Goal: Task Accomplishment & Management: Use online tool/utility

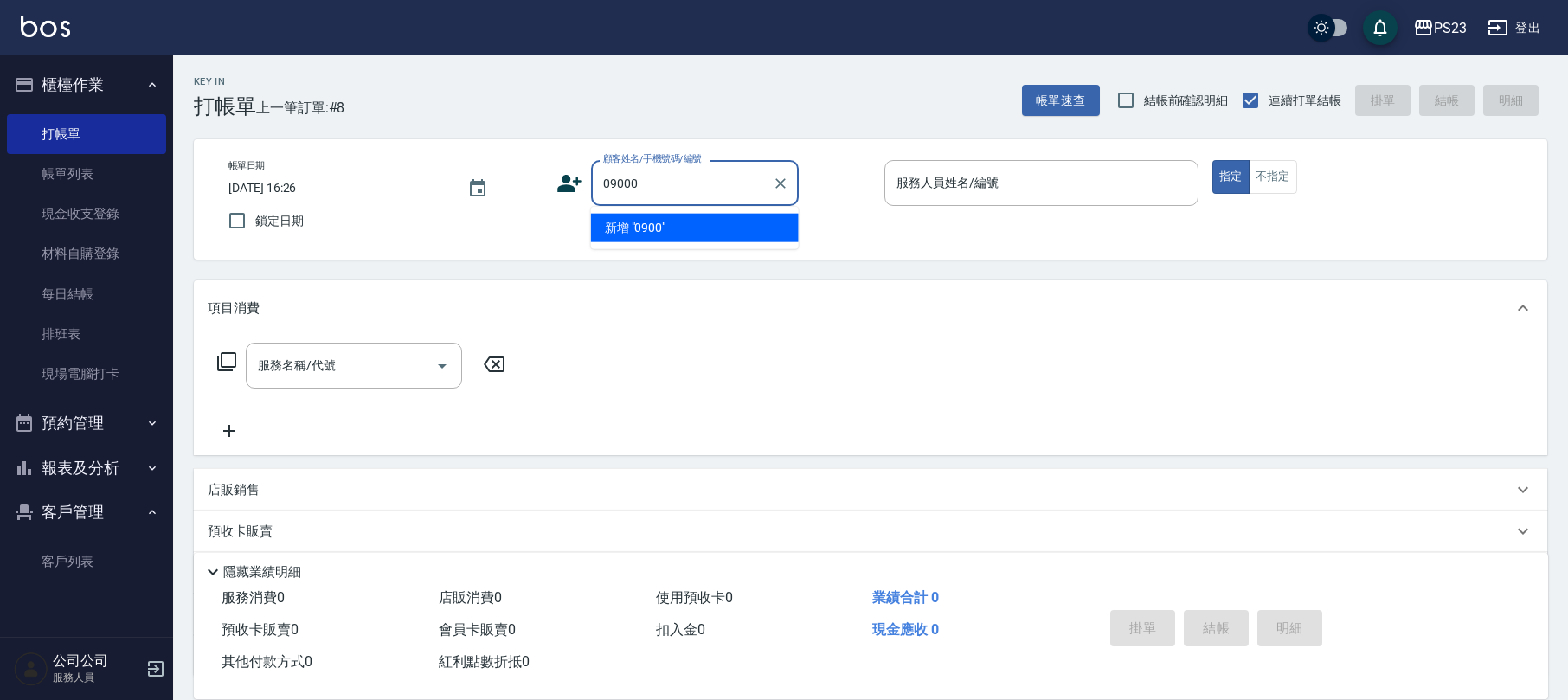
type input "09000"
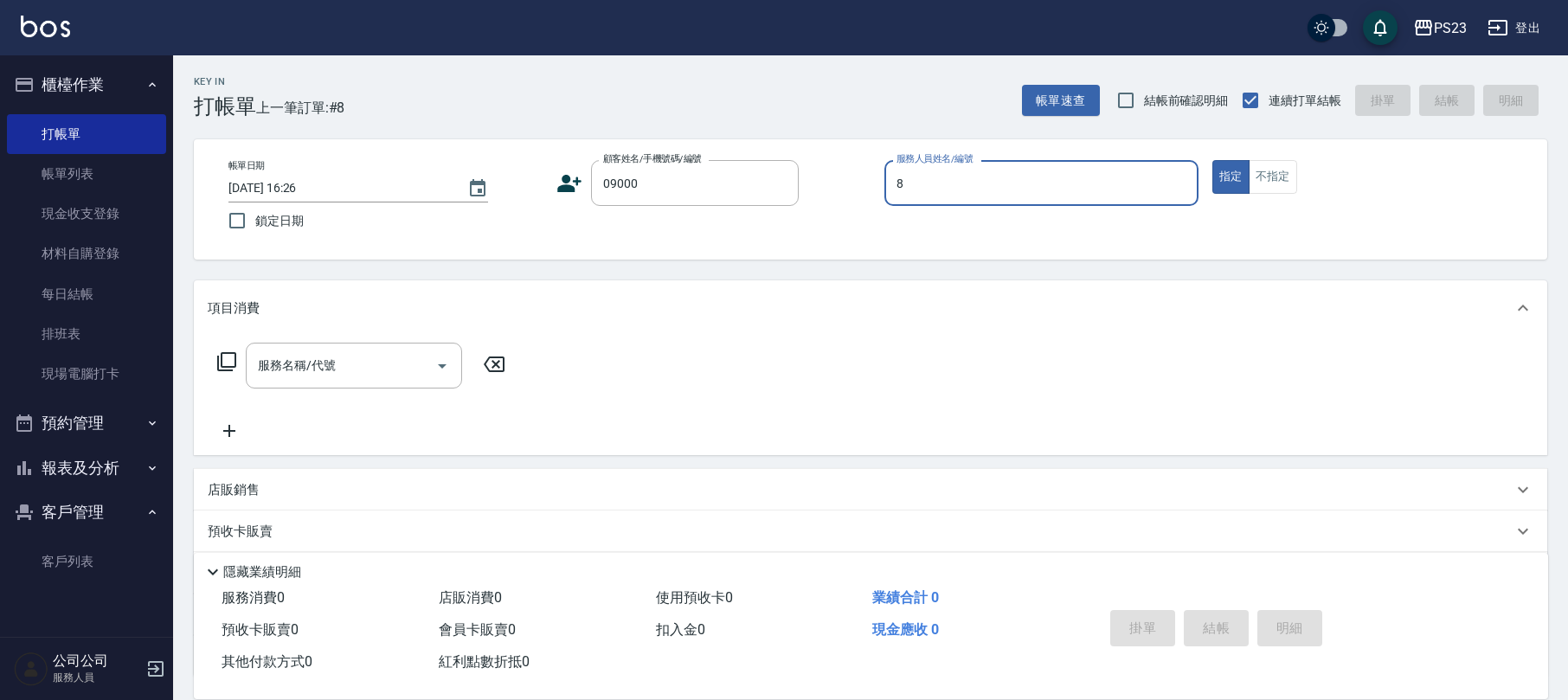
type input "ALin-8"
type button "true"
type input "新客人 姓名未設定/09000/"
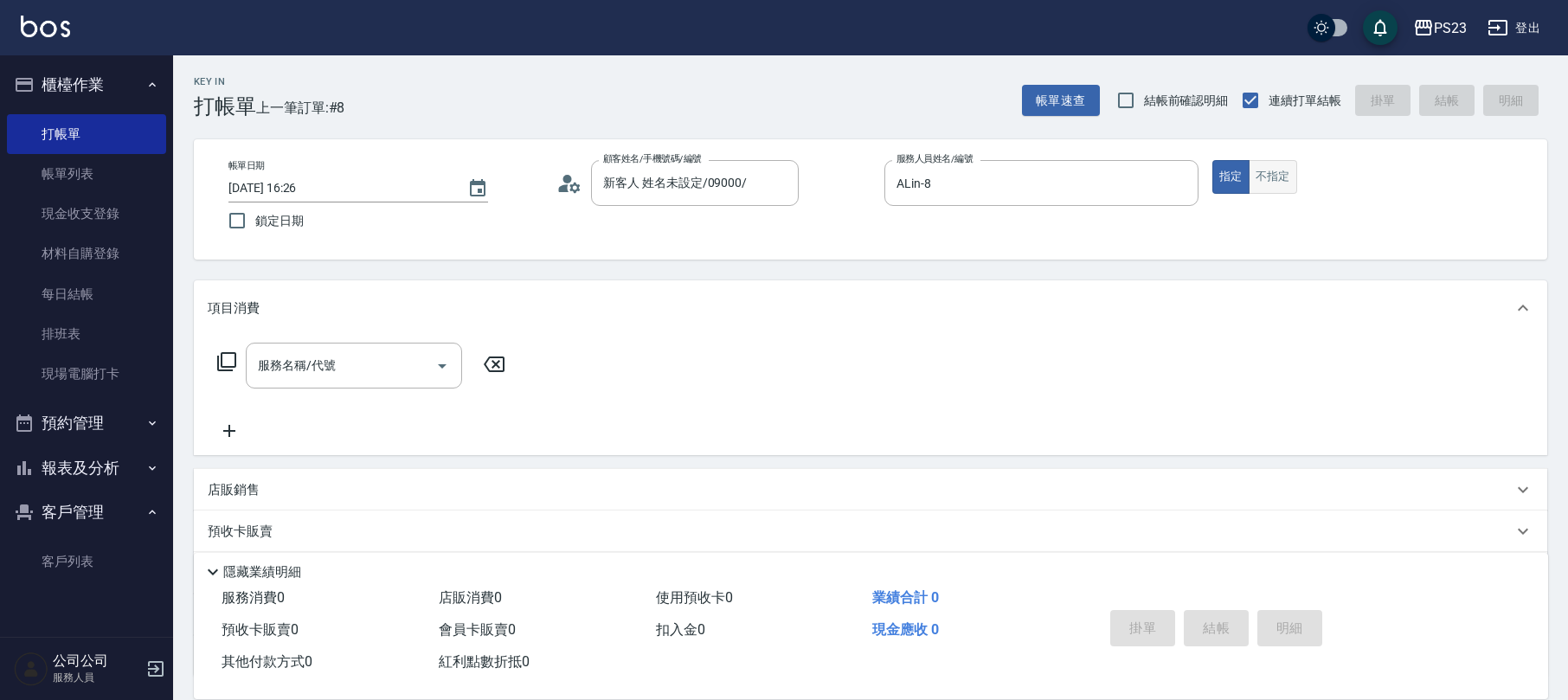
click at [1274, 174] on button "不指定" at bounding box center [1273, 177] width 49 height 34
click at [378, 363] on input "服務名稱/代號" at bounding box center [341, 366] width 175 height 31
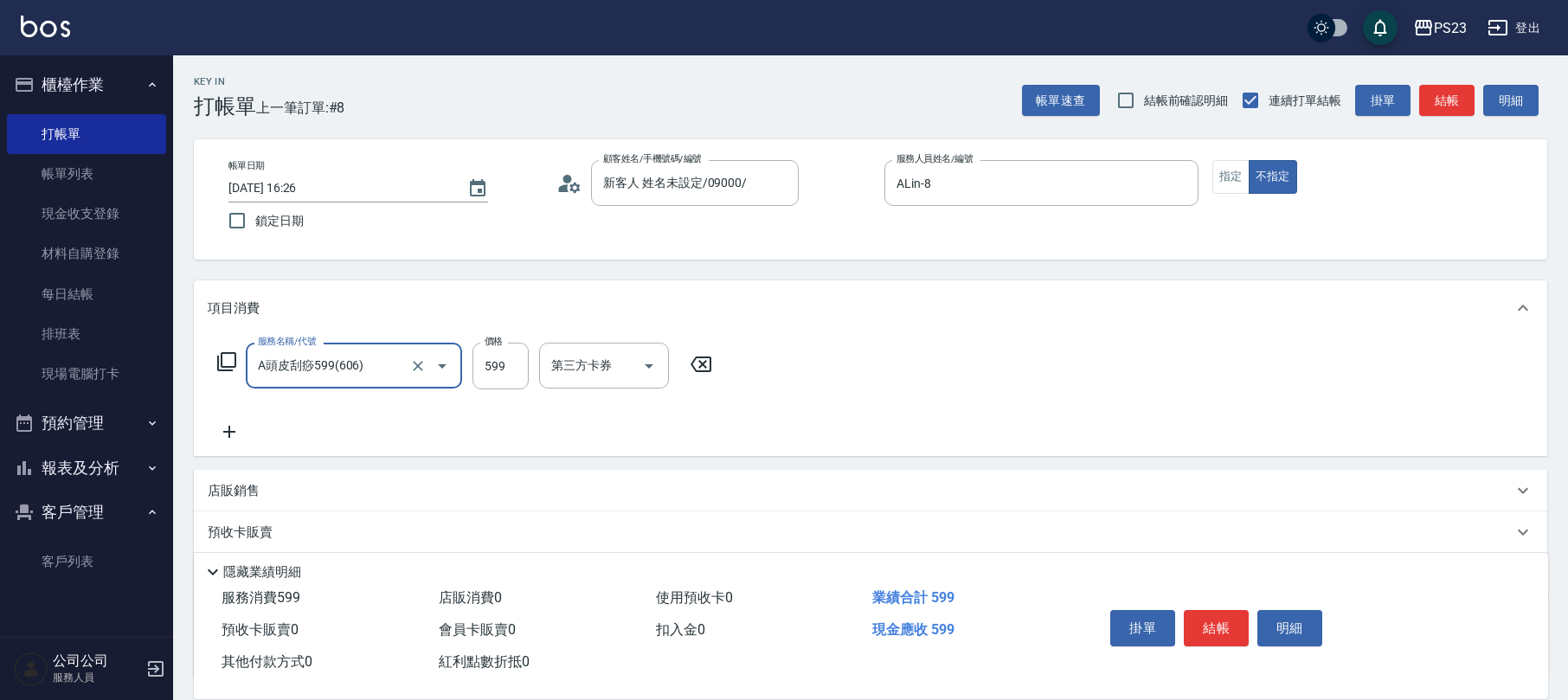
type input "A頭皮刮痧599(606)"
type input "1449"
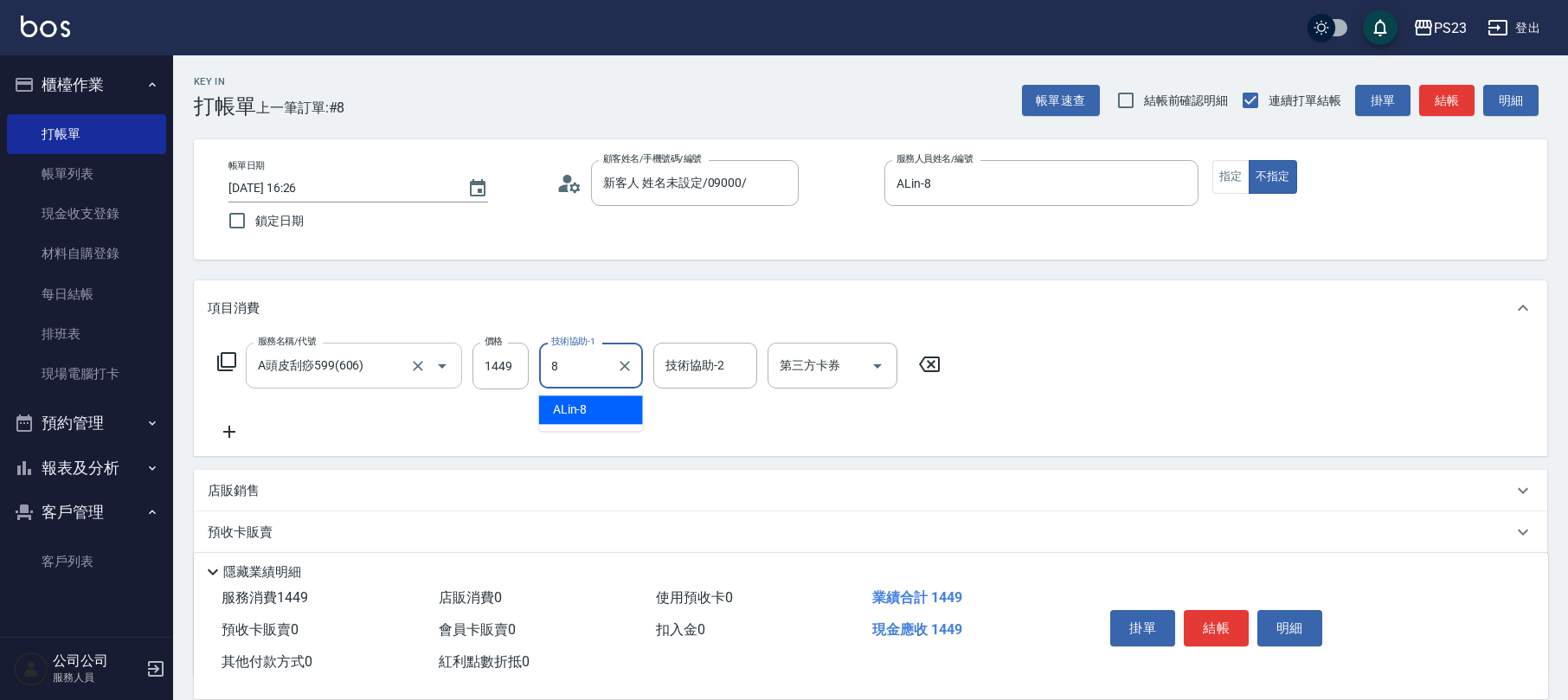
type input "ALin-8"
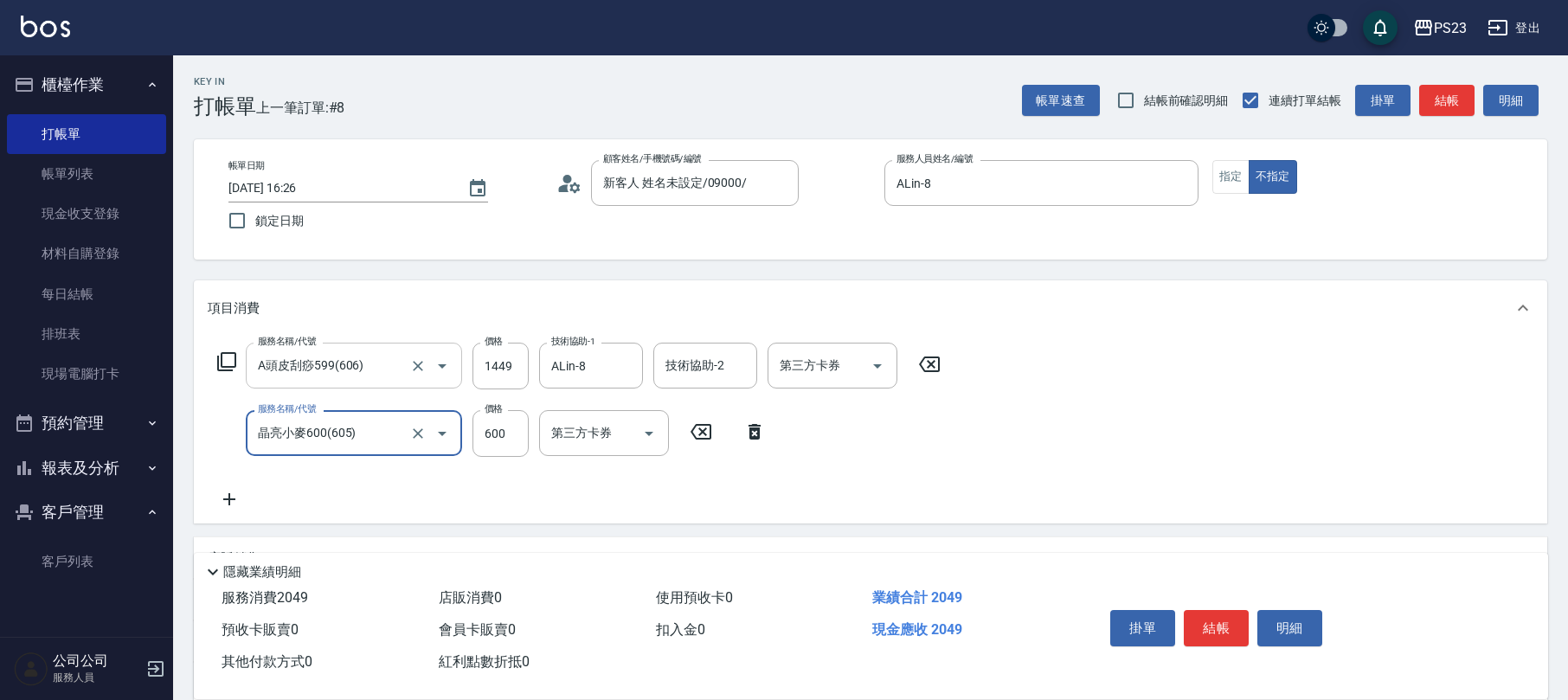
type input "晶亮小麥600(605)"
type input "800"
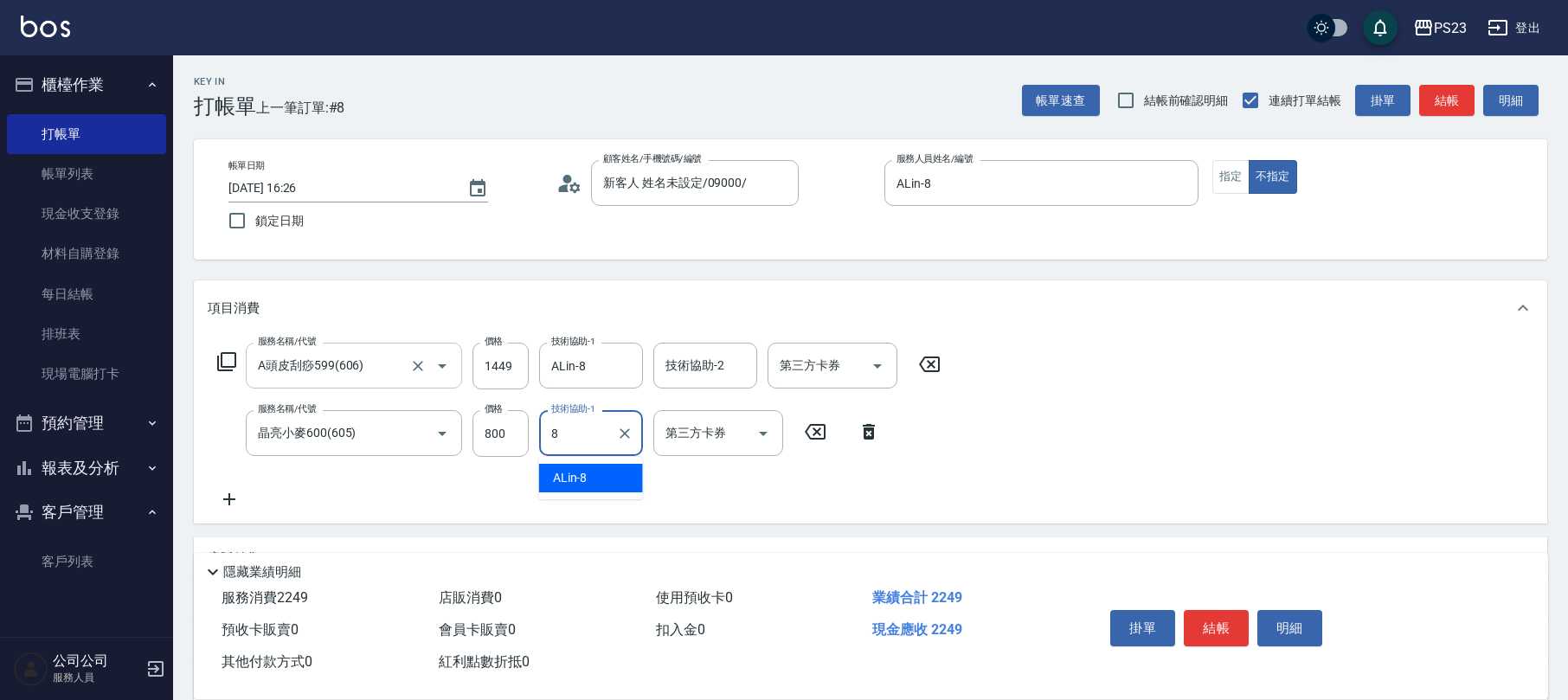
type input "ALin-8"
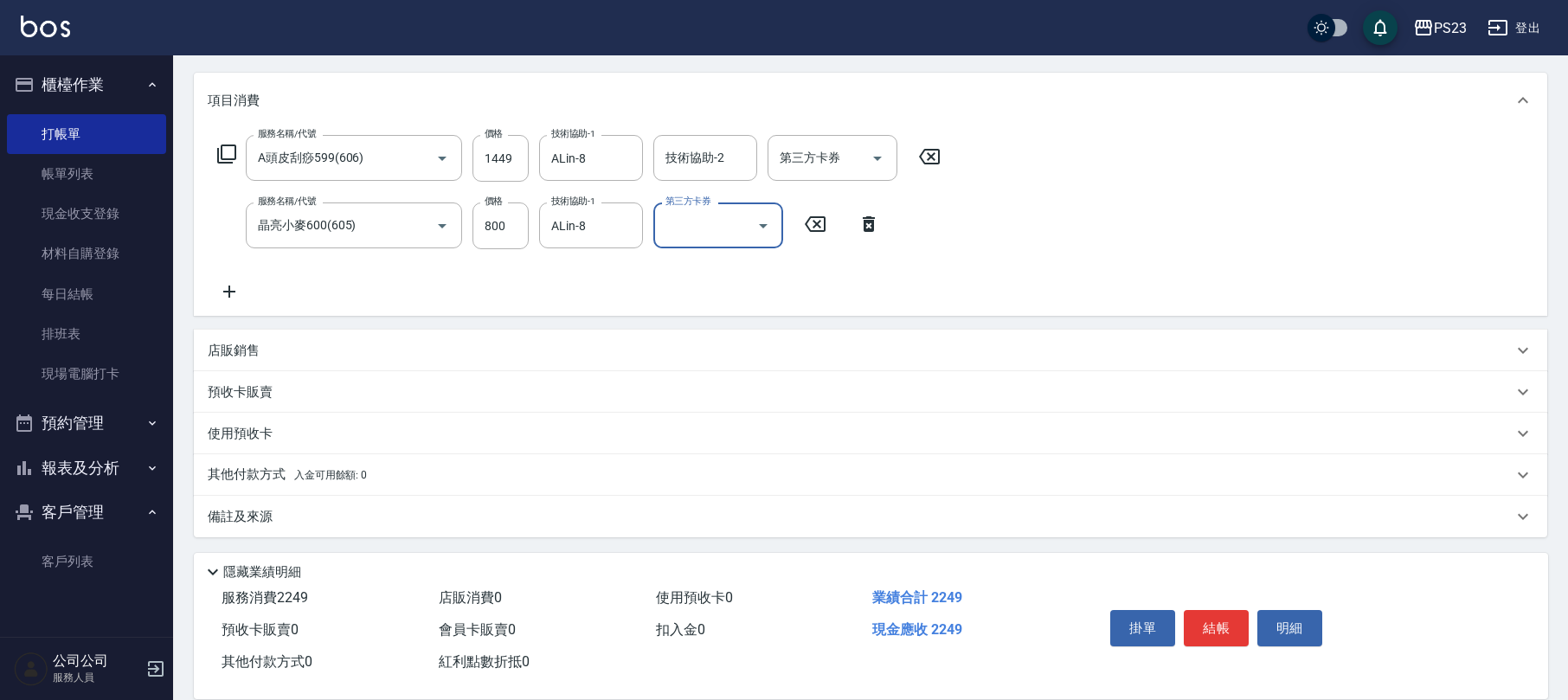
click at [272, 472] on p "其他付款方式 入金可用餘額: 0" at bounding box center [287, 474] width 159 height 19
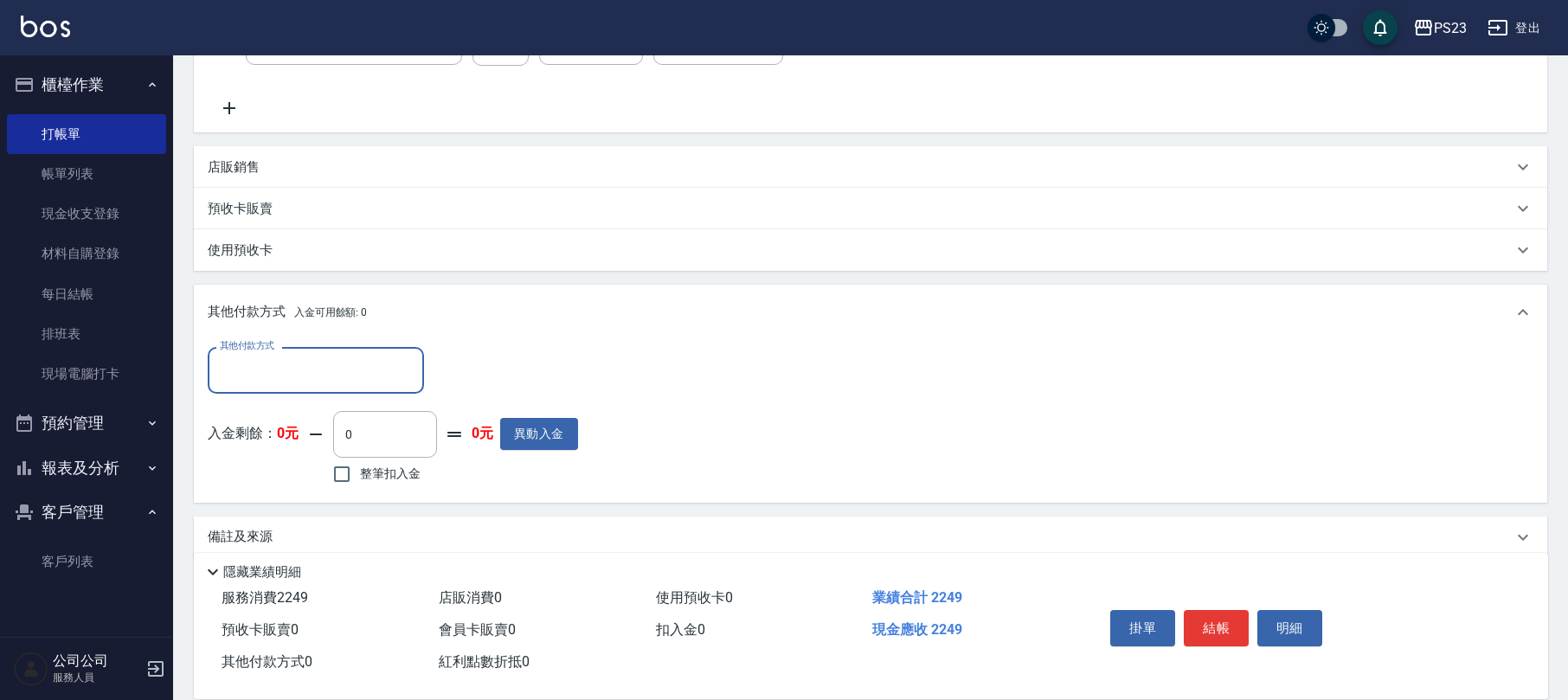
scroll to position [0, 0]
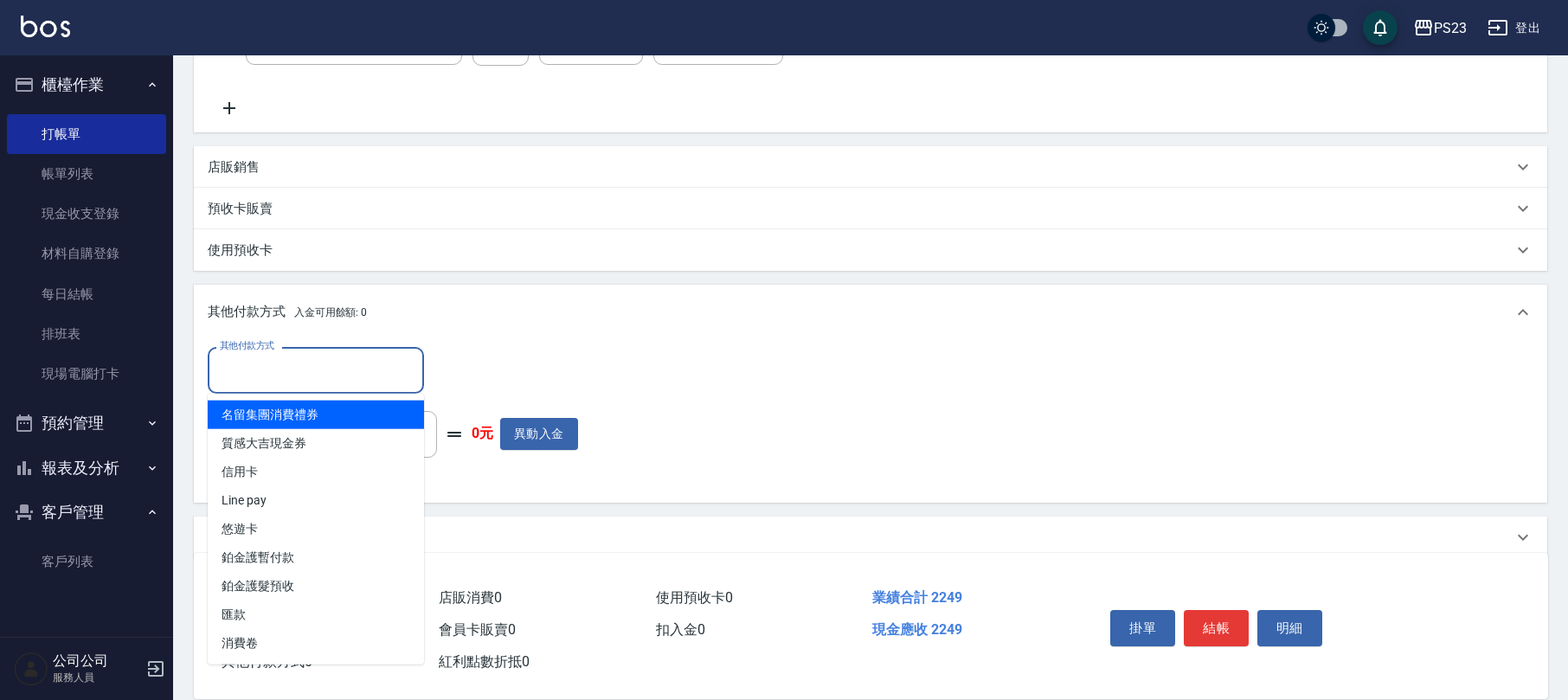
click at [351, 371] on input "其他付款方式" at bounding box center [315, 370] width 201 height 31
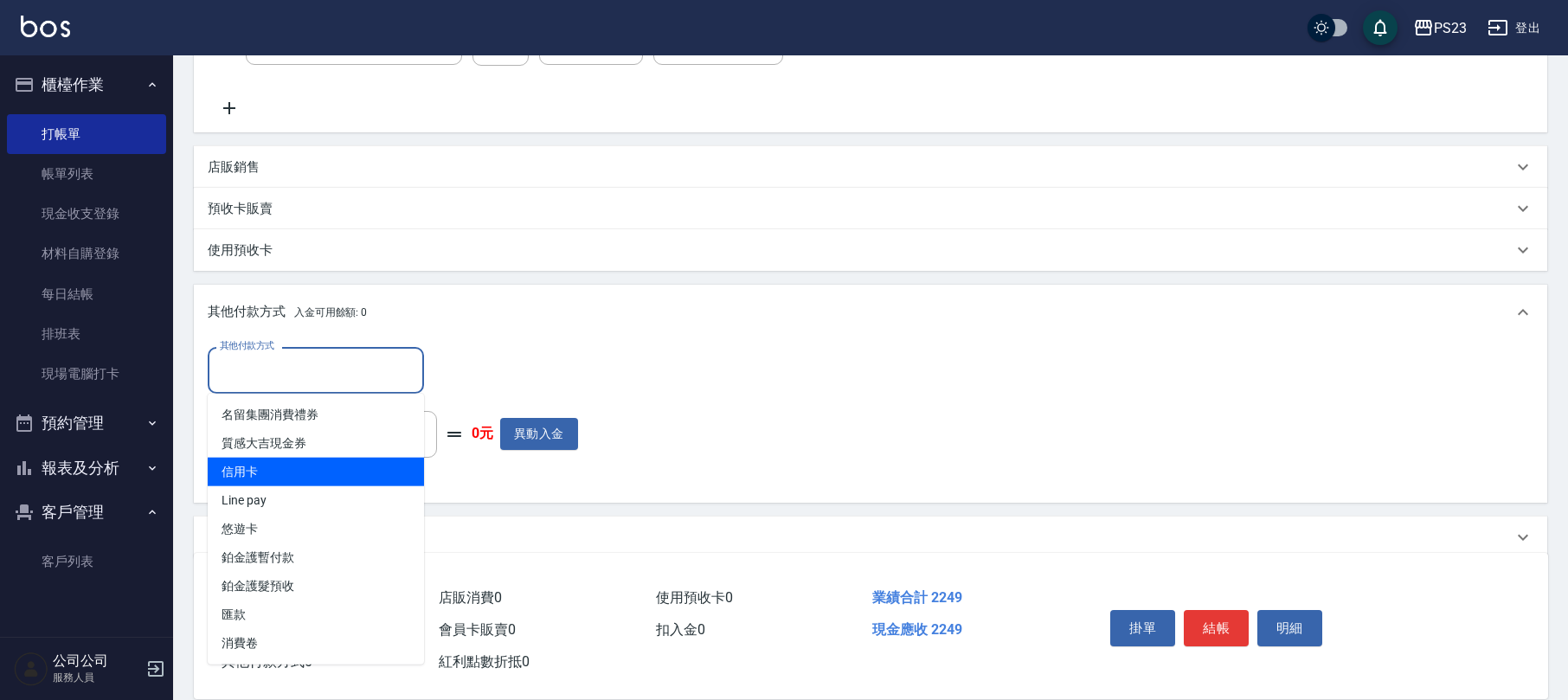
click at [260, 469] on span "信用卡" at bounding box center [316, 472] width 216 height 29
type input "信用卡"
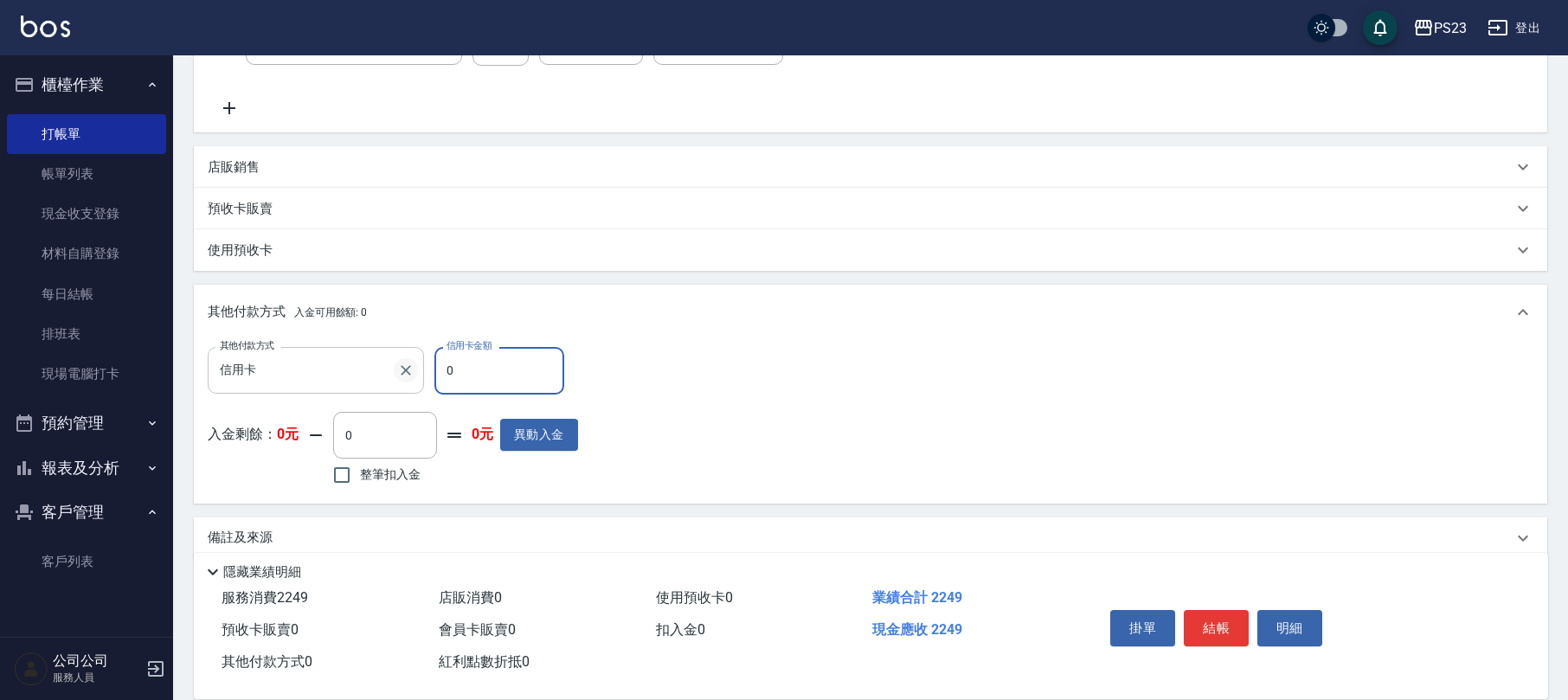
drag, startPoint x: 504, startPoint y: 369, endPoint x: 402, endPoint y: 368, distance: 102.0
click at [402, 368] on div "其他付款方式 信用卡 其他付款方式 信用卡金額 0 信用卡金額" at bounding box center [393, 371] width 371 height 47
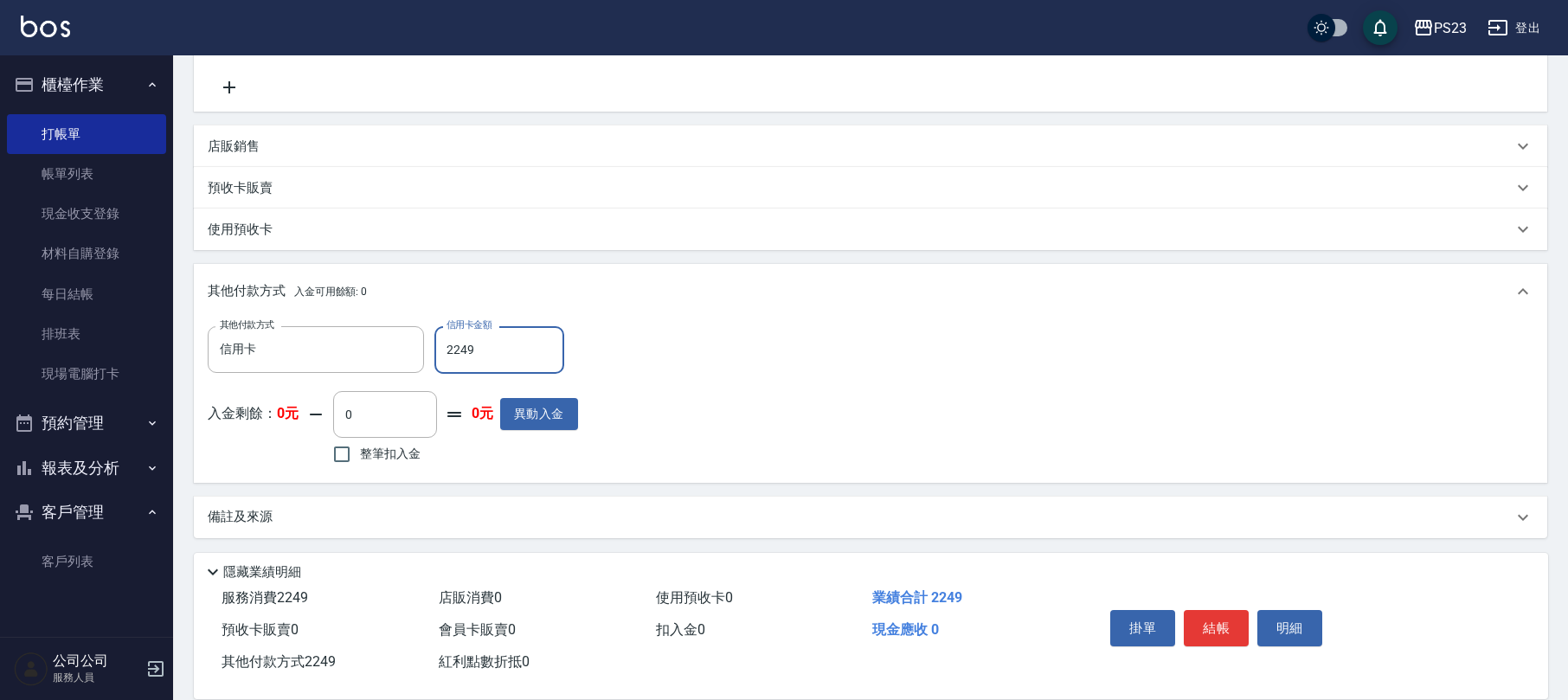
type input "2249"
drag, startPoint x: 306, startPoint y: 542, endPoint x: 316, endPoint y: 528, distance: 17.2
click at [306, 540] on div "Key In 打帳單 上一筆訂單:#8 帳單速查 結帳前確認明細 連續打單結帳 掛單 結帳 明細 帳單日期 [DATE] 16:26 鎖定日期 顧客姓名/手機…" at bounding box center [870, 172] width 1394 height 1057
click at [316, 527] on div "備註及來源" at bounding box center [870, 517] width 1353 height 41
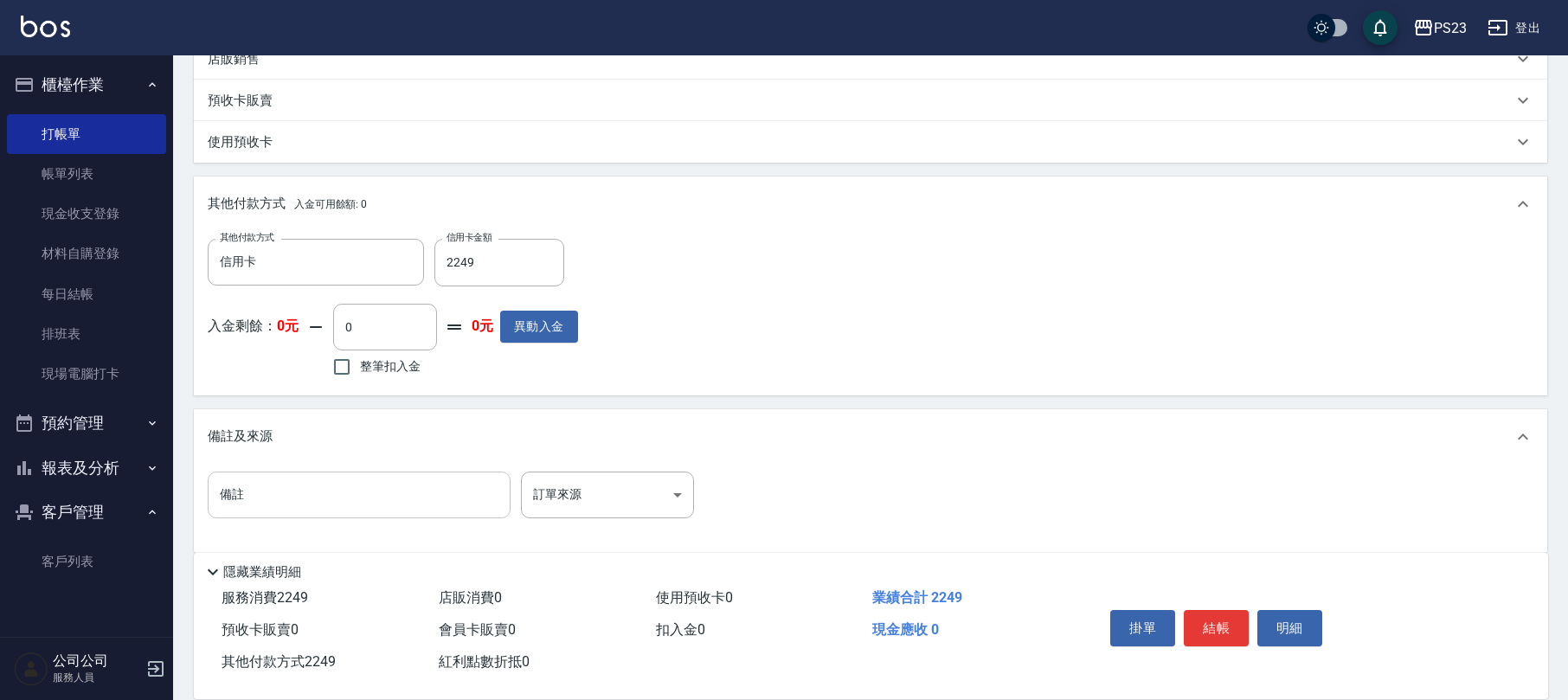
scroll to position [514, 0]
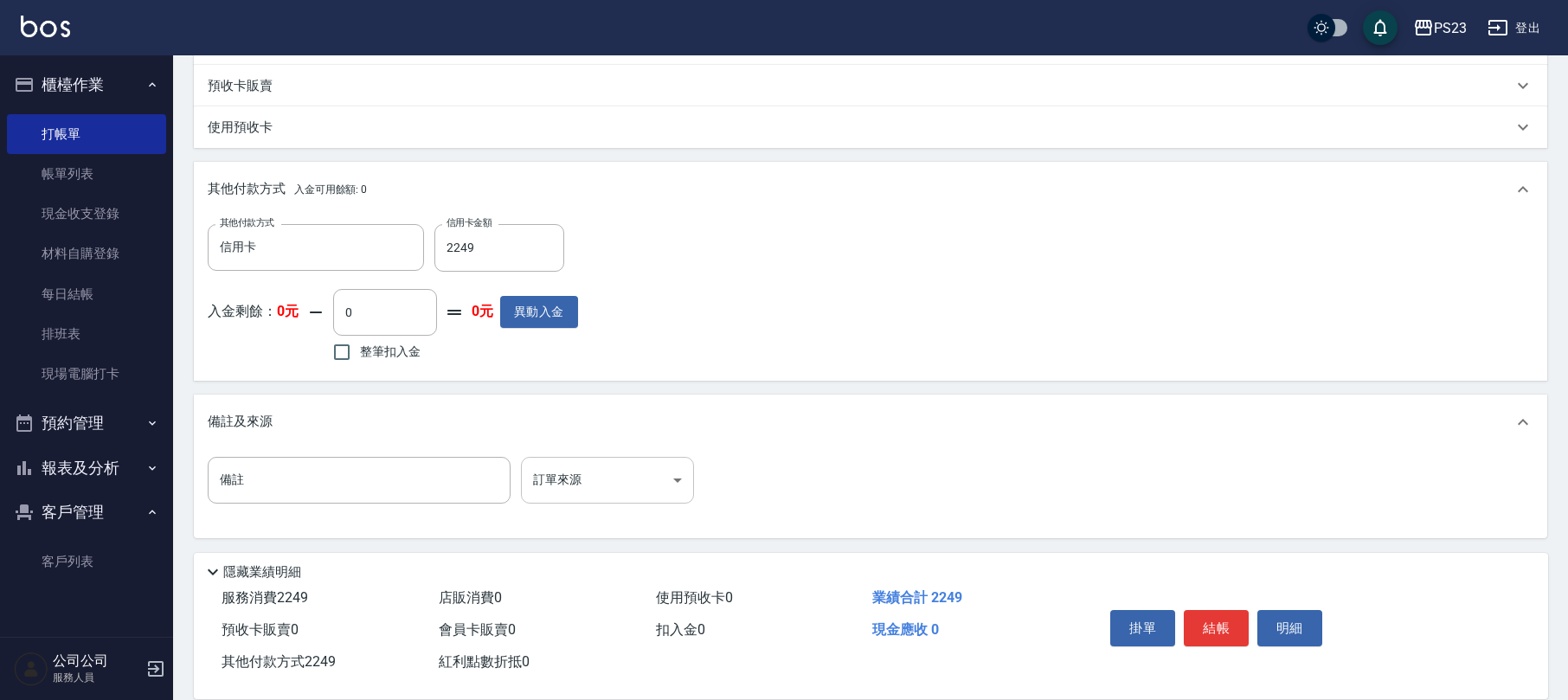
click at [568, 480] on body "PS23 登出 櫃檯作業 打帳單 帳單列表 現金收支登錄 材料自購登錄 每日結帳 排班表 現場電腦打卡 預約管理 預約管理 單日預約紀錄 單週預約紀錄 報表及…" at bounding box center [784, 94] width 1568 height 1215
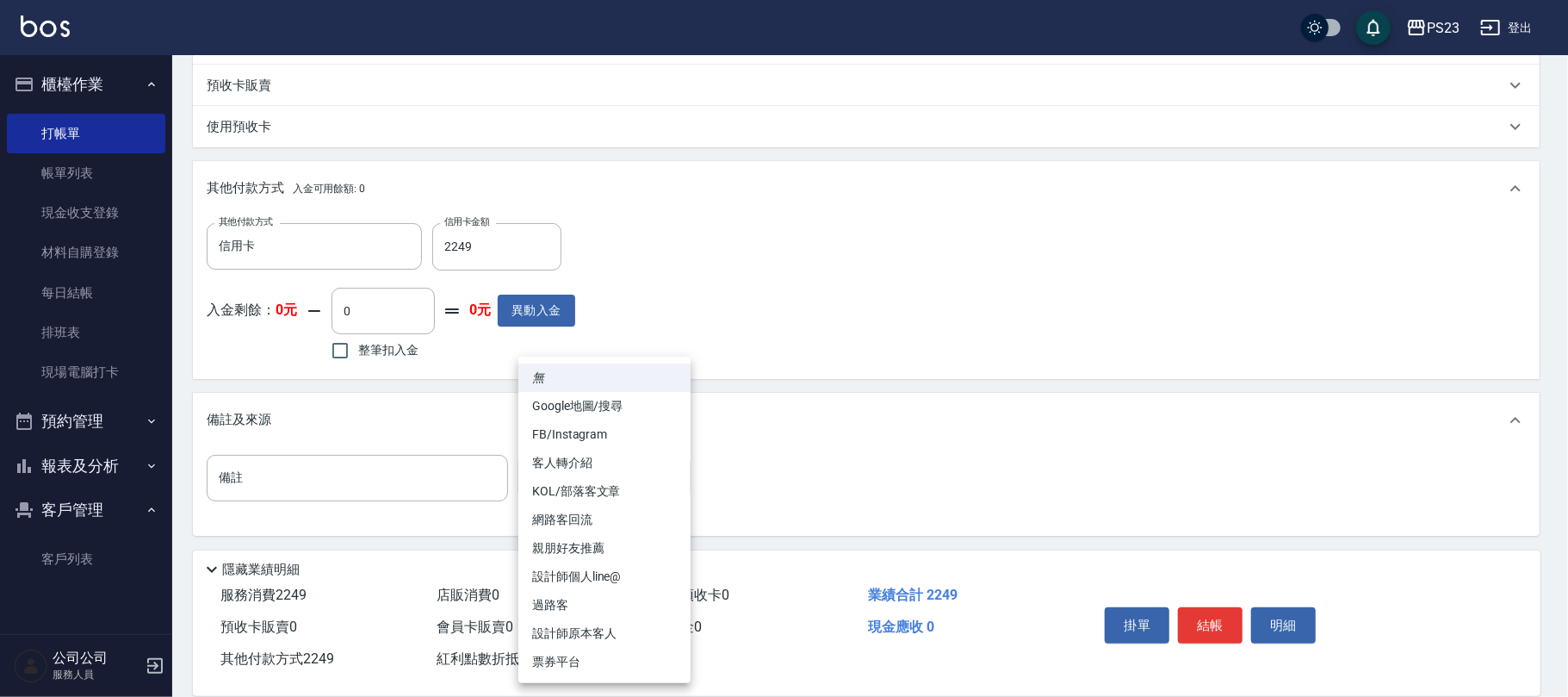
click at [578, 607] on li "過路客" at bounding box center [604, 606] width 172 height 29
type input "過路客"
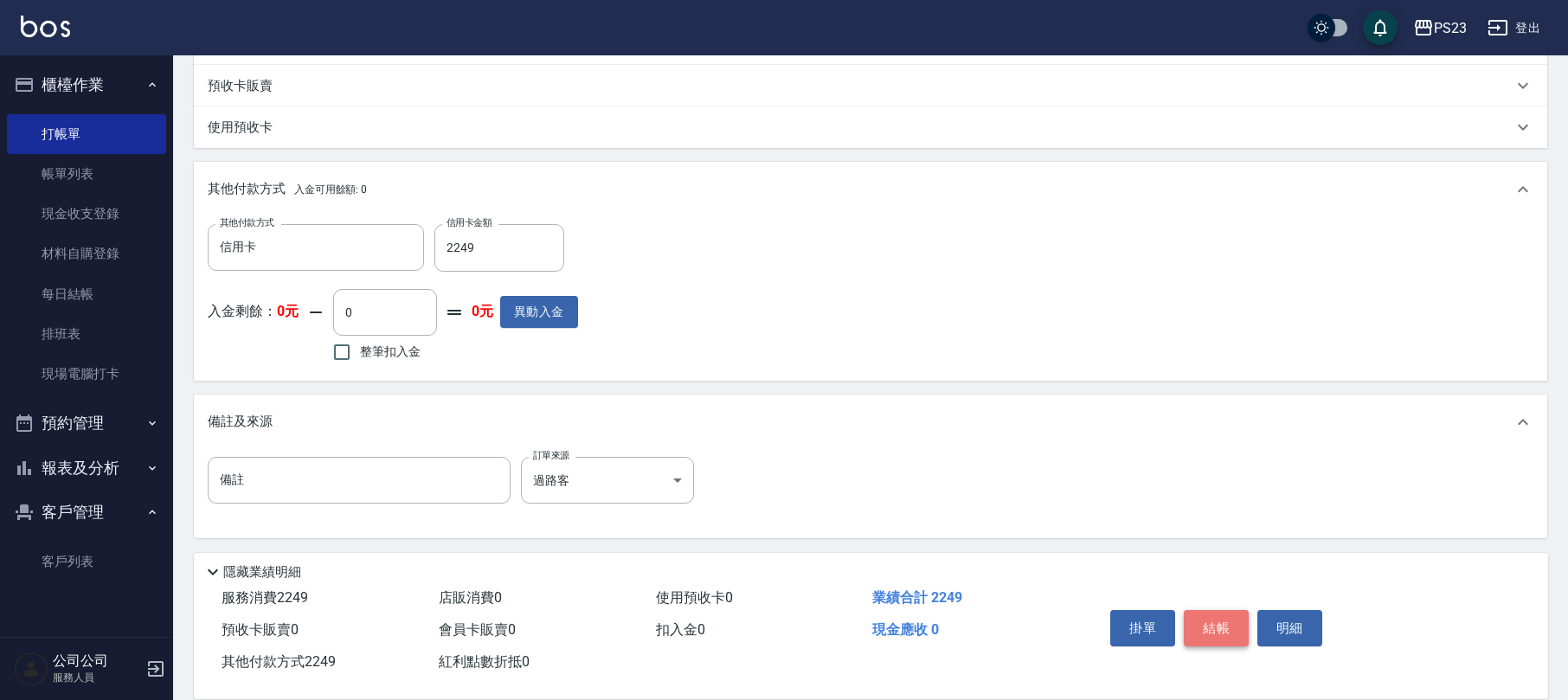
click at [1210, 622] on button "結帳" at bounding box center [1216, 628] width 65 height 36
type input "[DATE] 17:06"
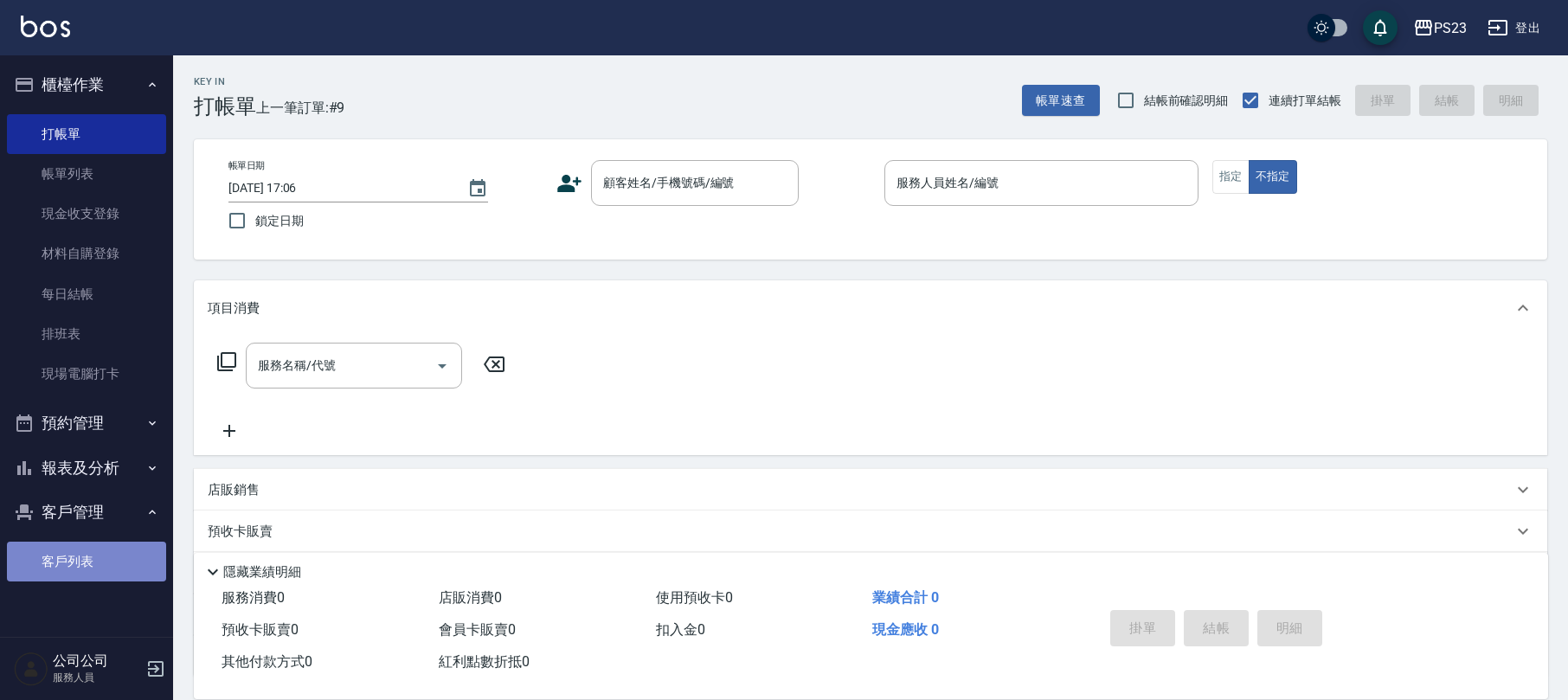
click at [111, 566] on link "客戶列表" at bounding box center [86, 561] width 159 height 40
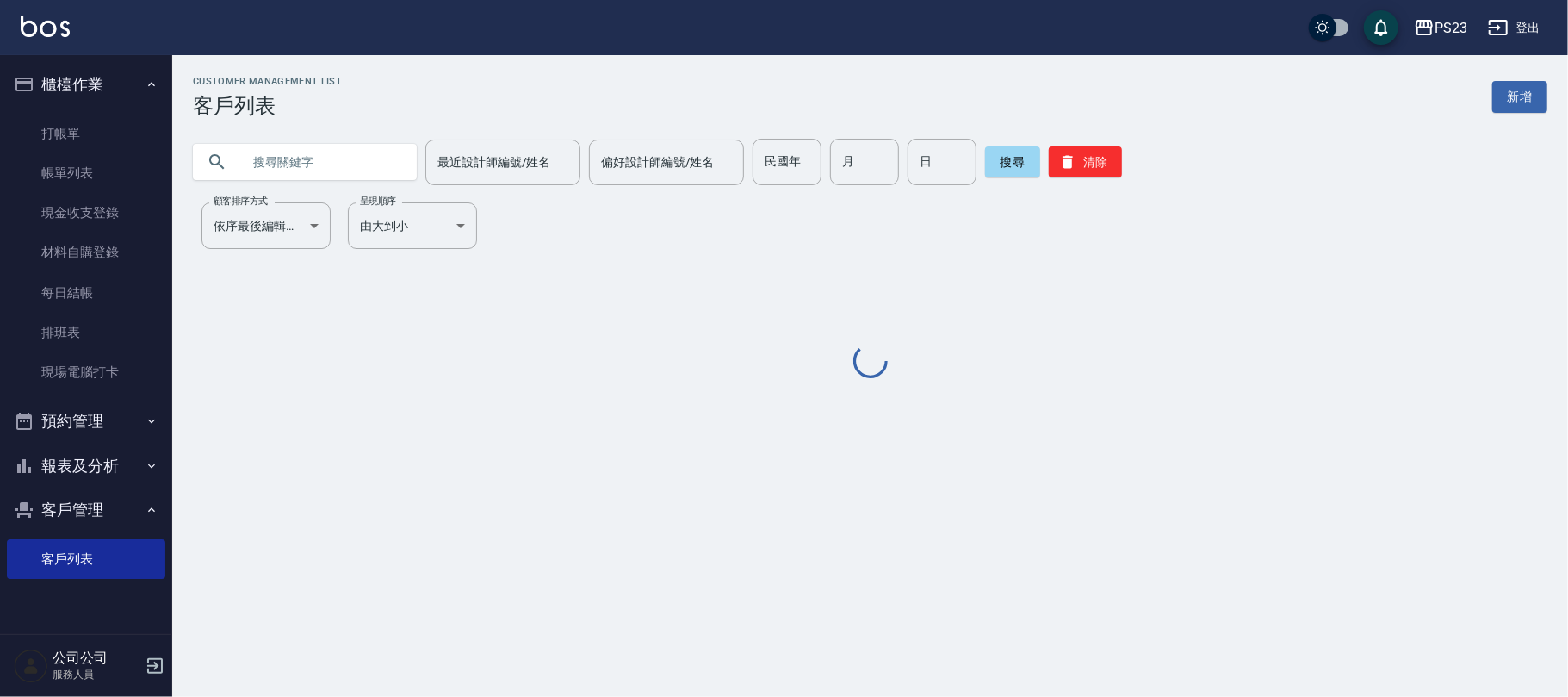
click at [311, 155] on input "text" at bounding box center [321, 162] width 162 height 47
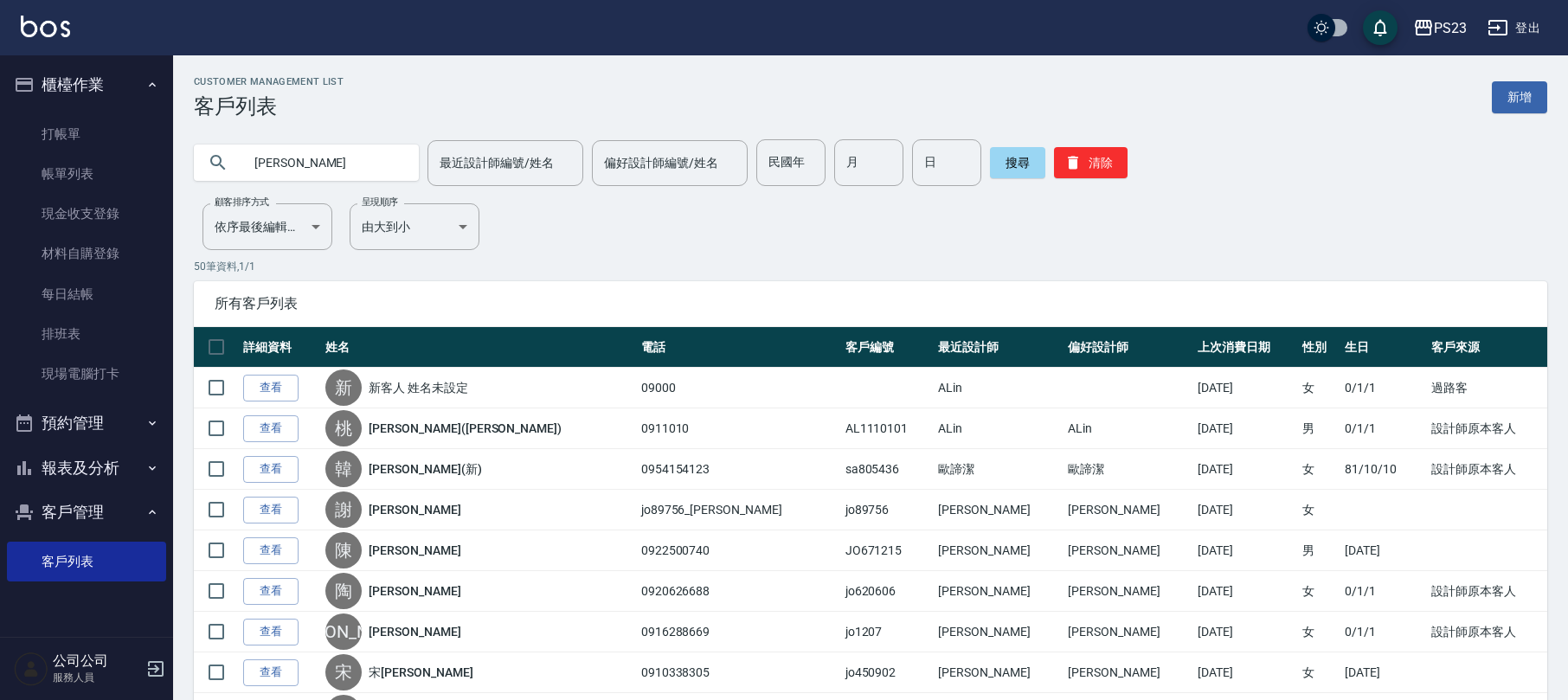
type input "[PERSON_NAME]"
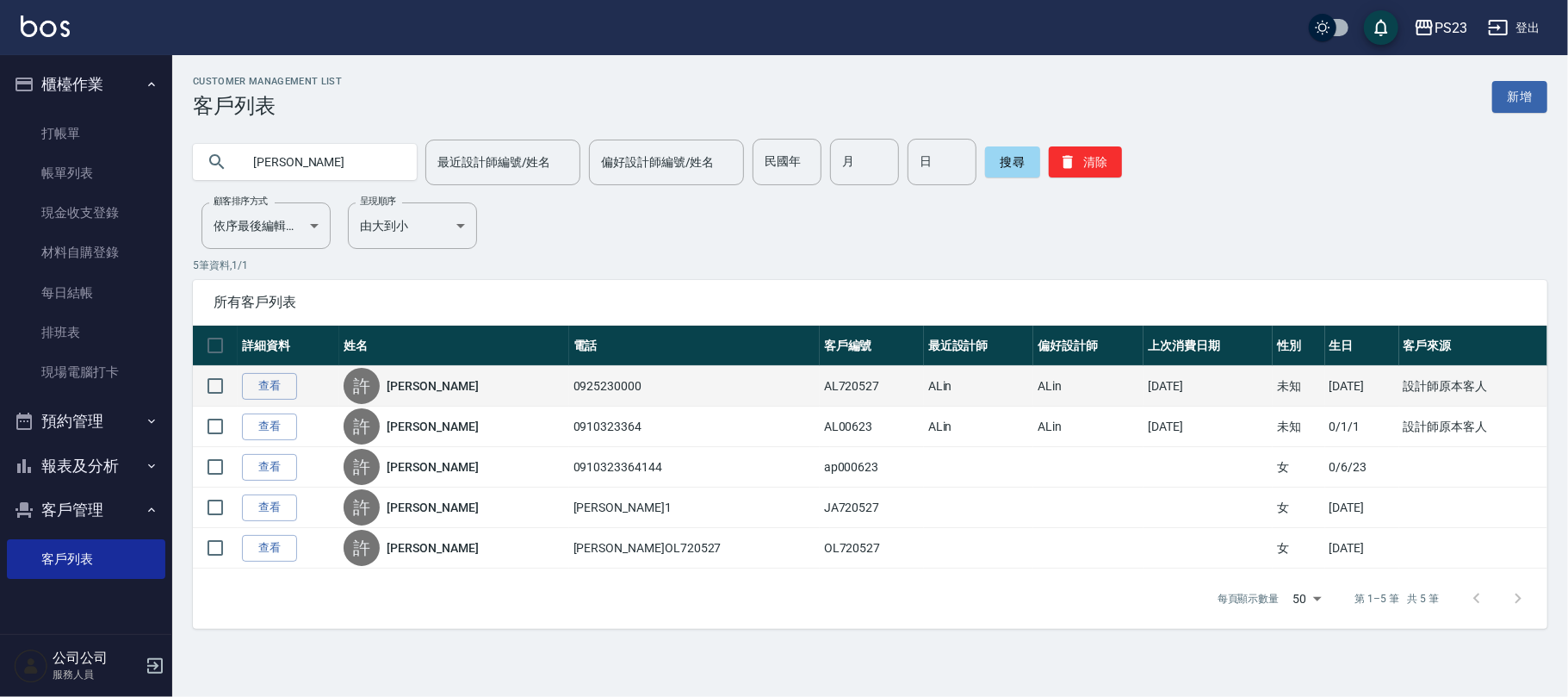
click at [424, 388] on link "[PERSON_NAME]" at bounding box center [433, 385] width 91 height 17
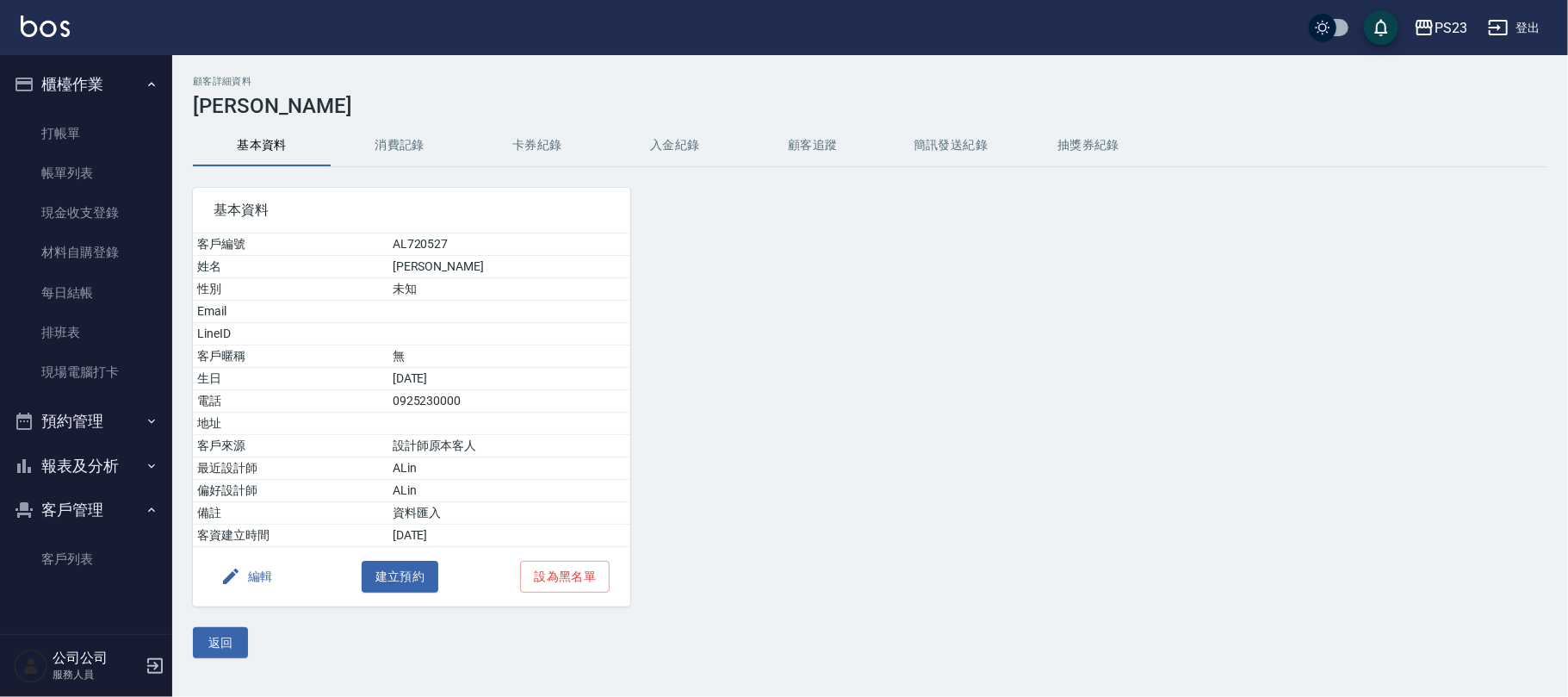
click at [663, 146] on button "入金紀錄" at bounding box center [675, 145] width 138 height 41
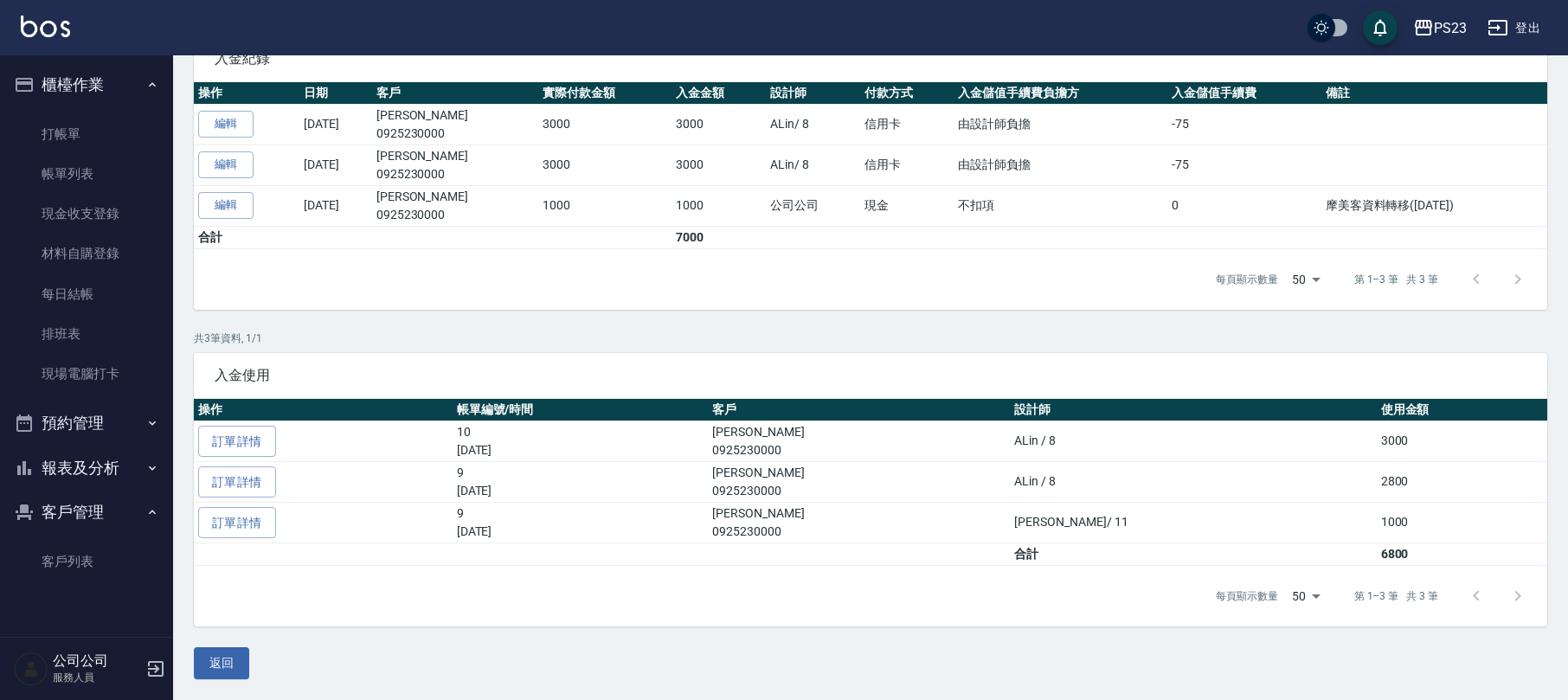
scroll to position [70, 0]
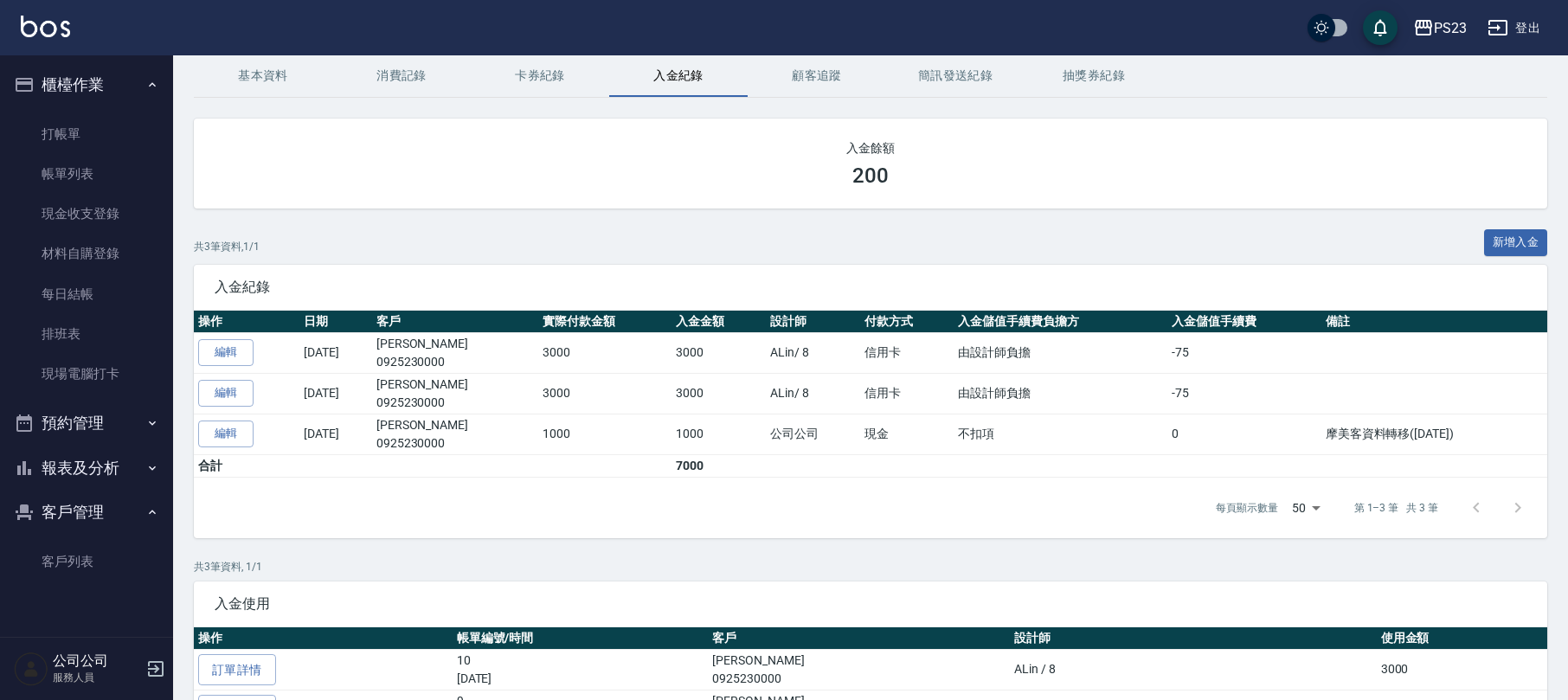
click at [391, 70] on button "消費記錄" at bounding box center [401, 76] width 139 height 41
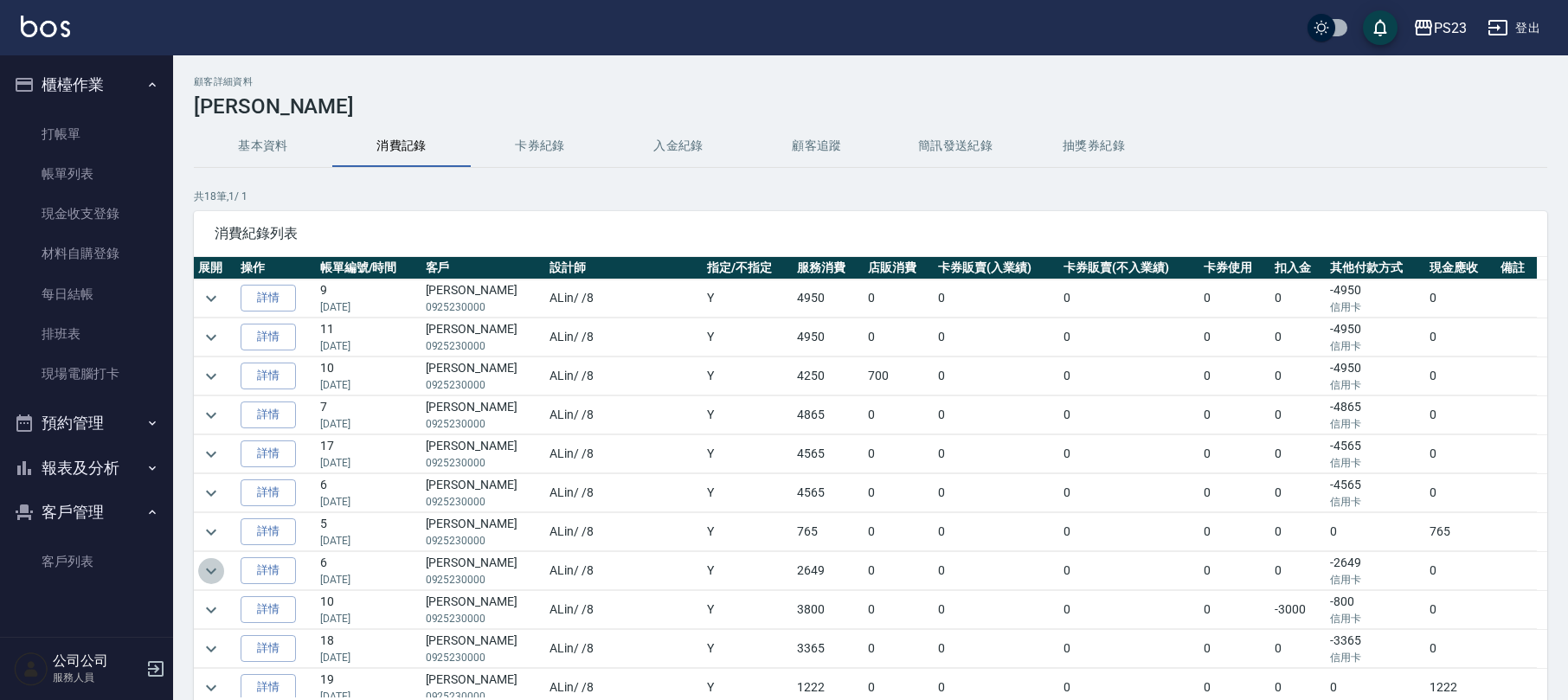
click at [208, 571] on icon "expand row" at bounding box center [211, 570] width 21 height 21
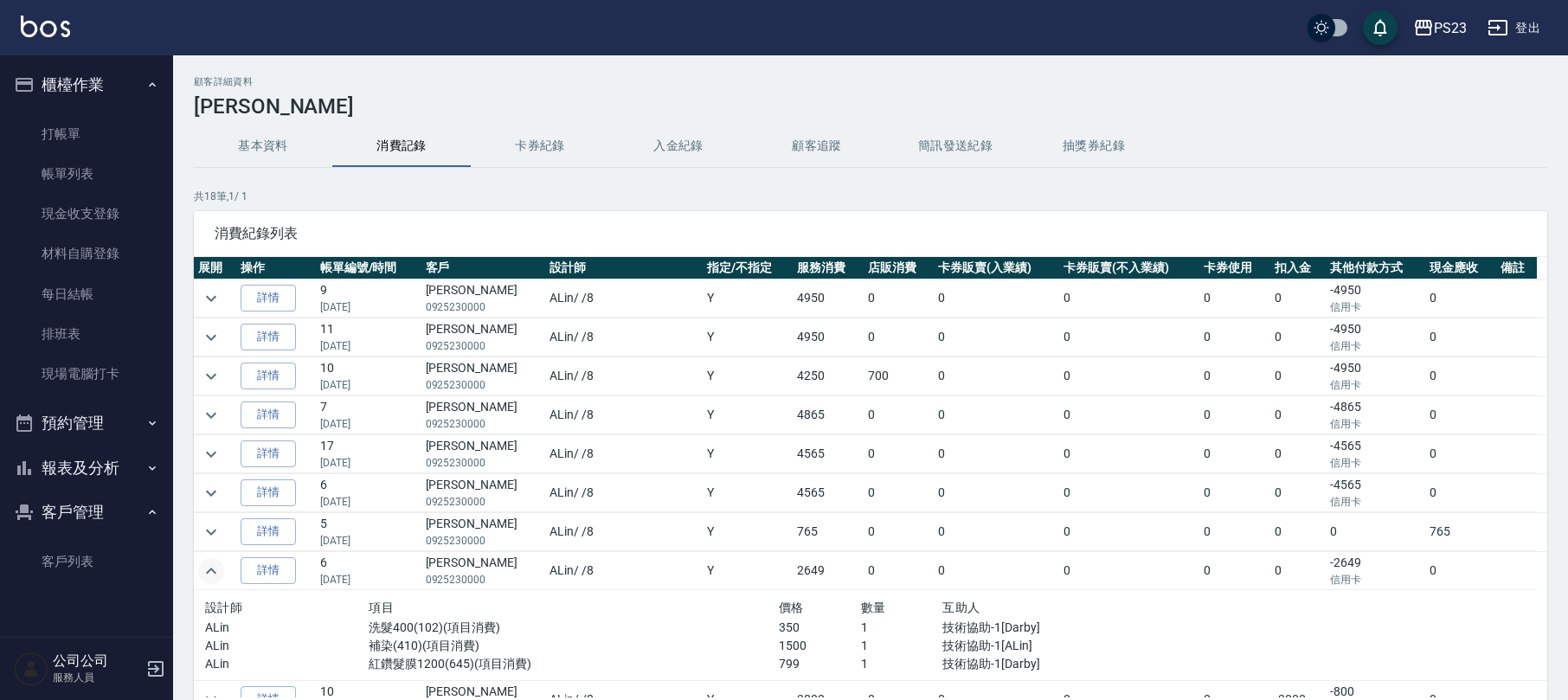
scroll to position [115, 0]
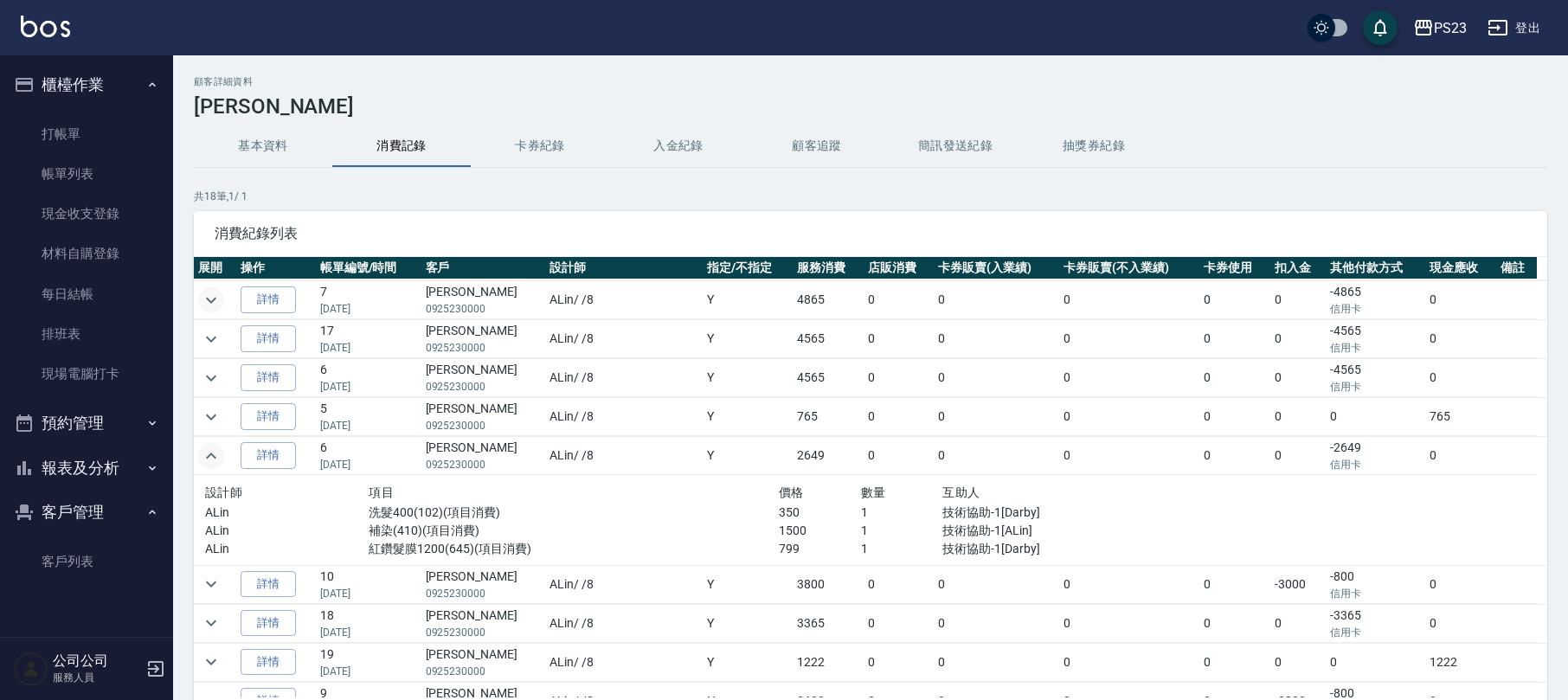
click at [211, 299] on icon "expand row" at bounding box center [211, 300] width 21 height 21
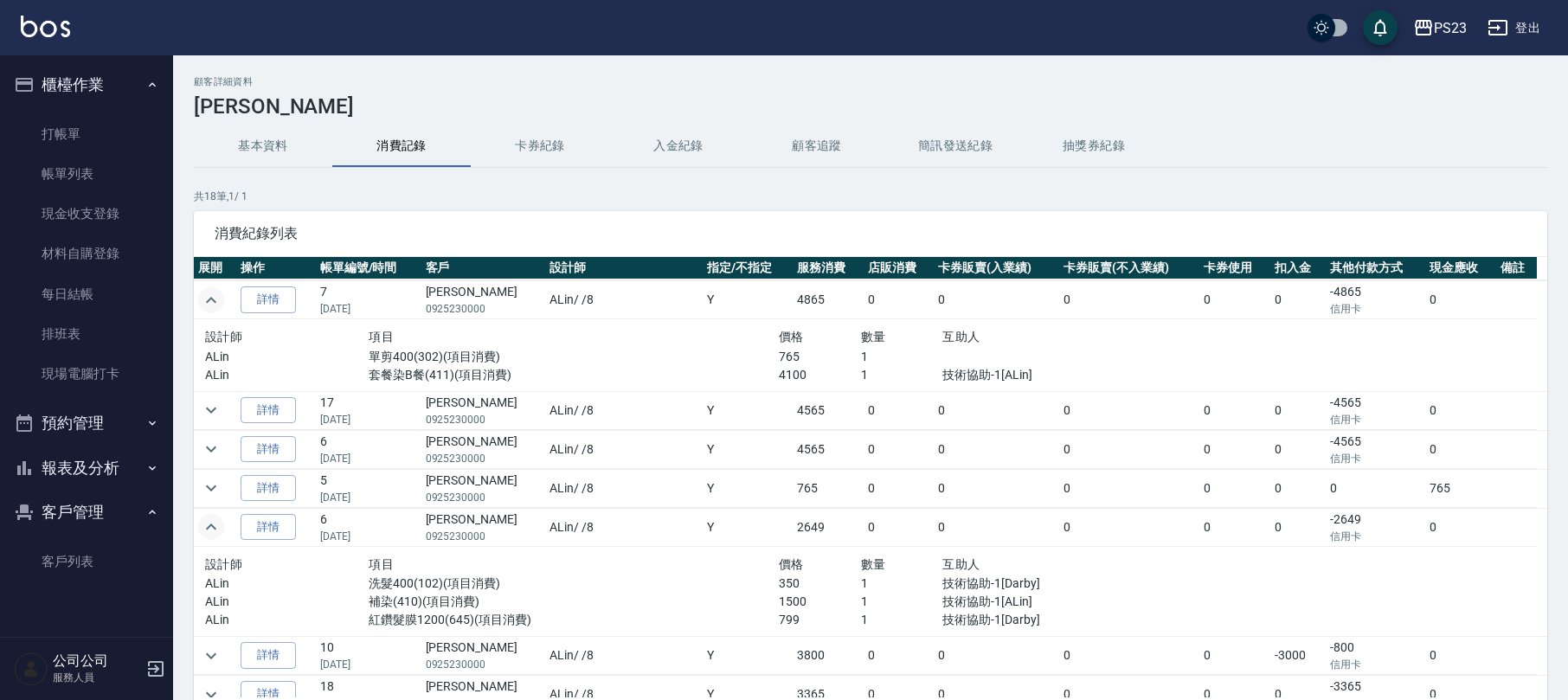
scroll to position [0, 0]
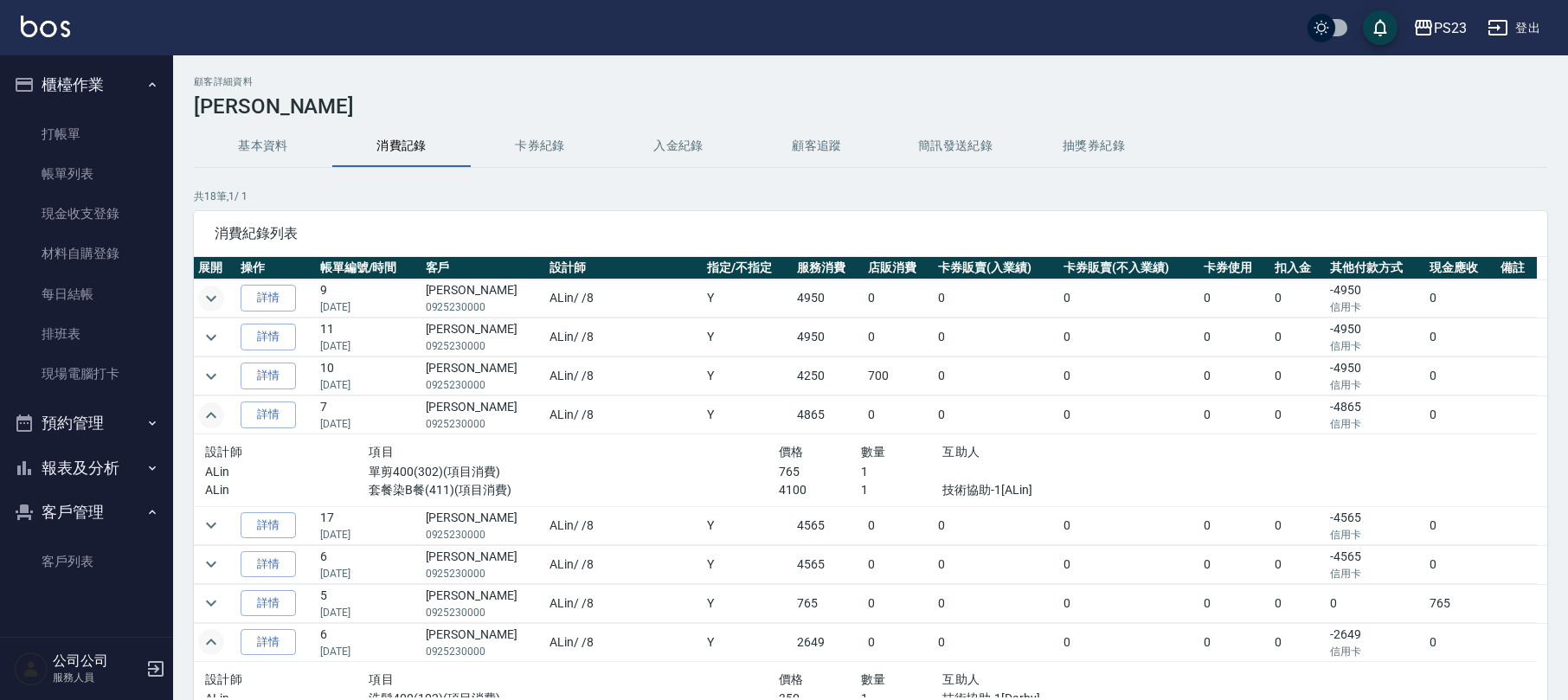
click at [221, 298] on button "expand row" at bounding box center [211, 298] width 26 height 26
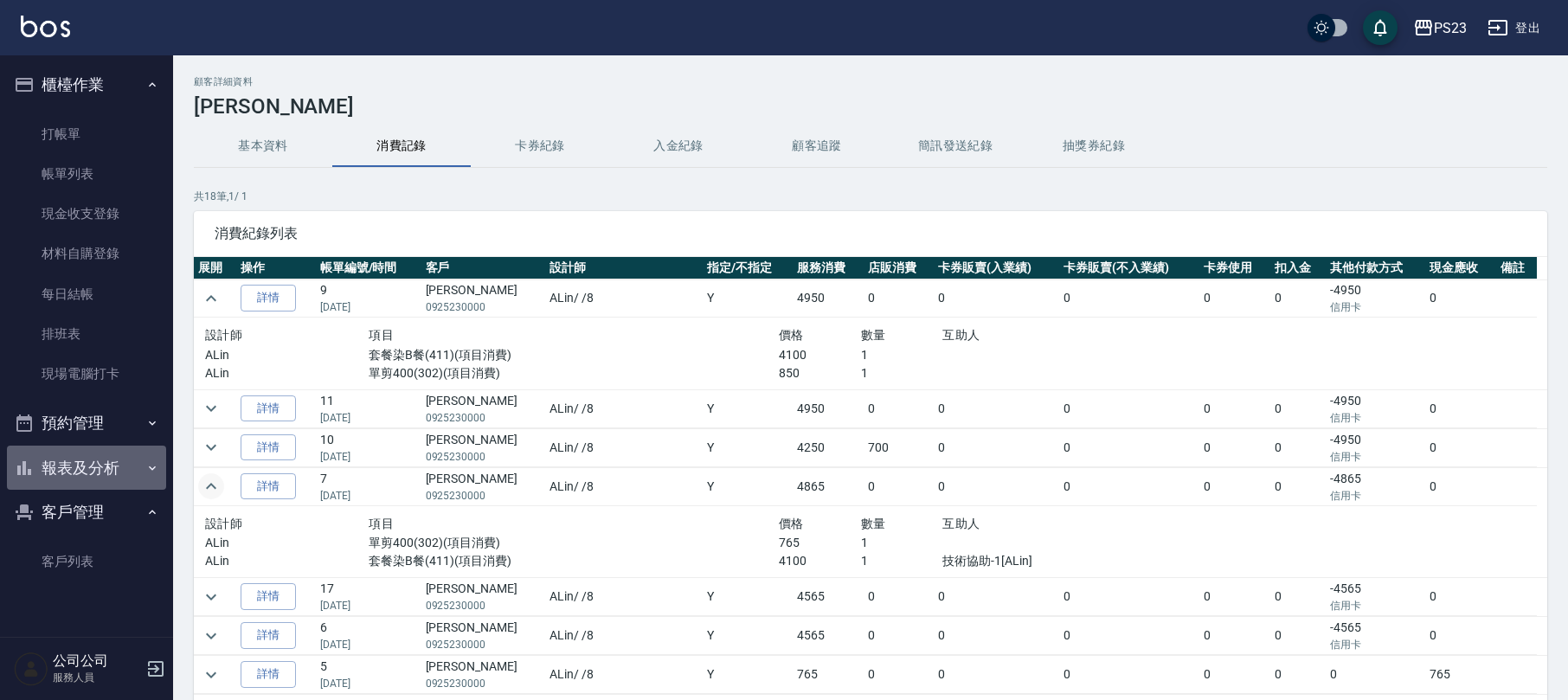
click at [111, 463] on button "報表及分析" at bounding box center [86, 468] width 159 height 45
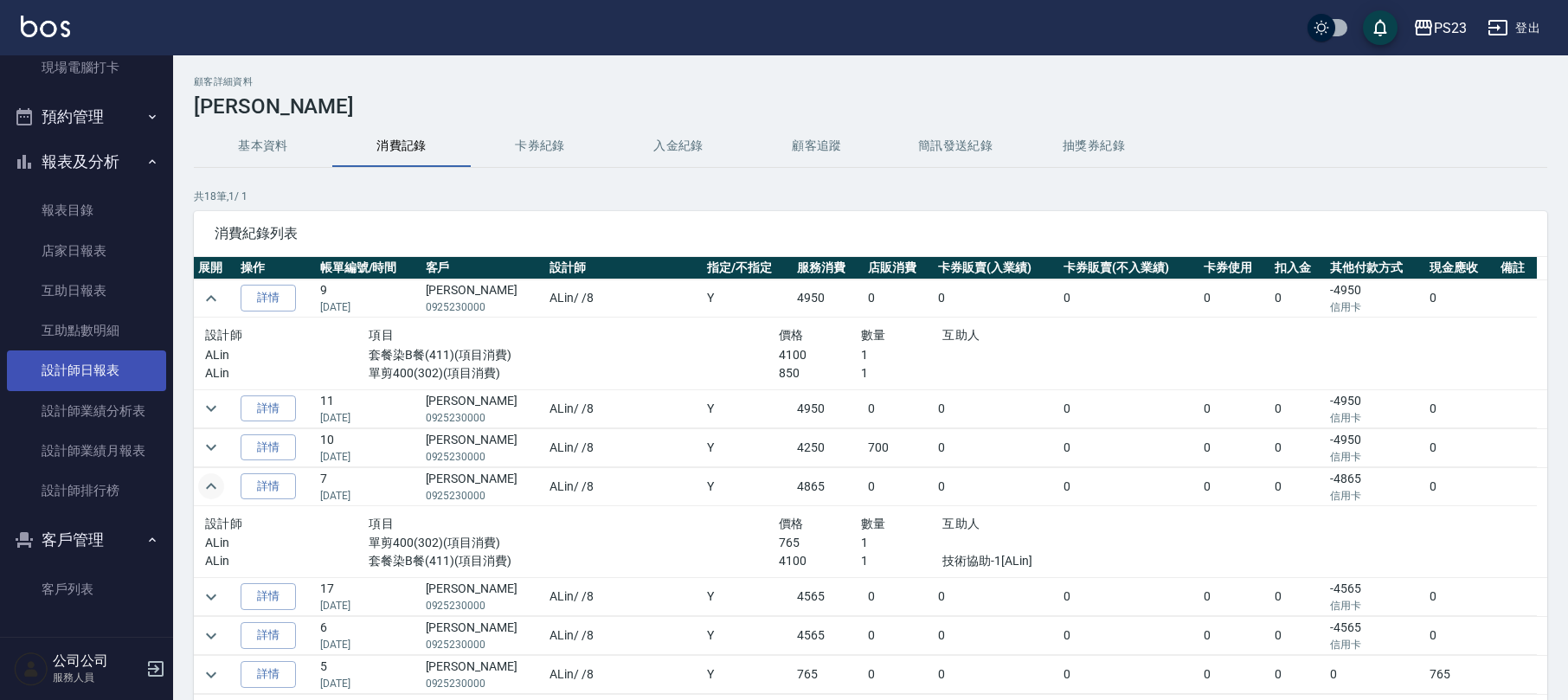
click at [85, 379] on link "設計師日報表" at bounding box center [86, 371] width 159 height 40
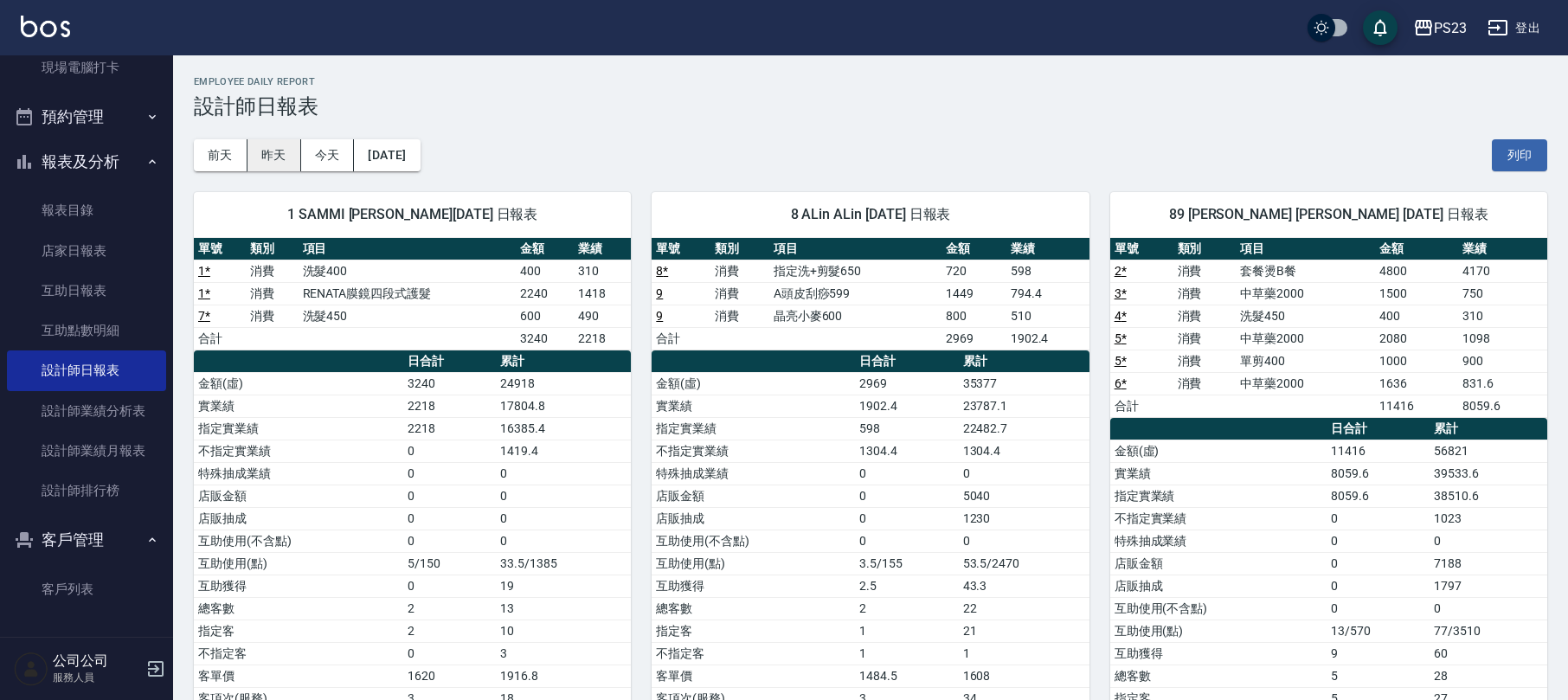
click at [282, 165] on button "昨天" at bounding box center [274, 156] width 54 height 32
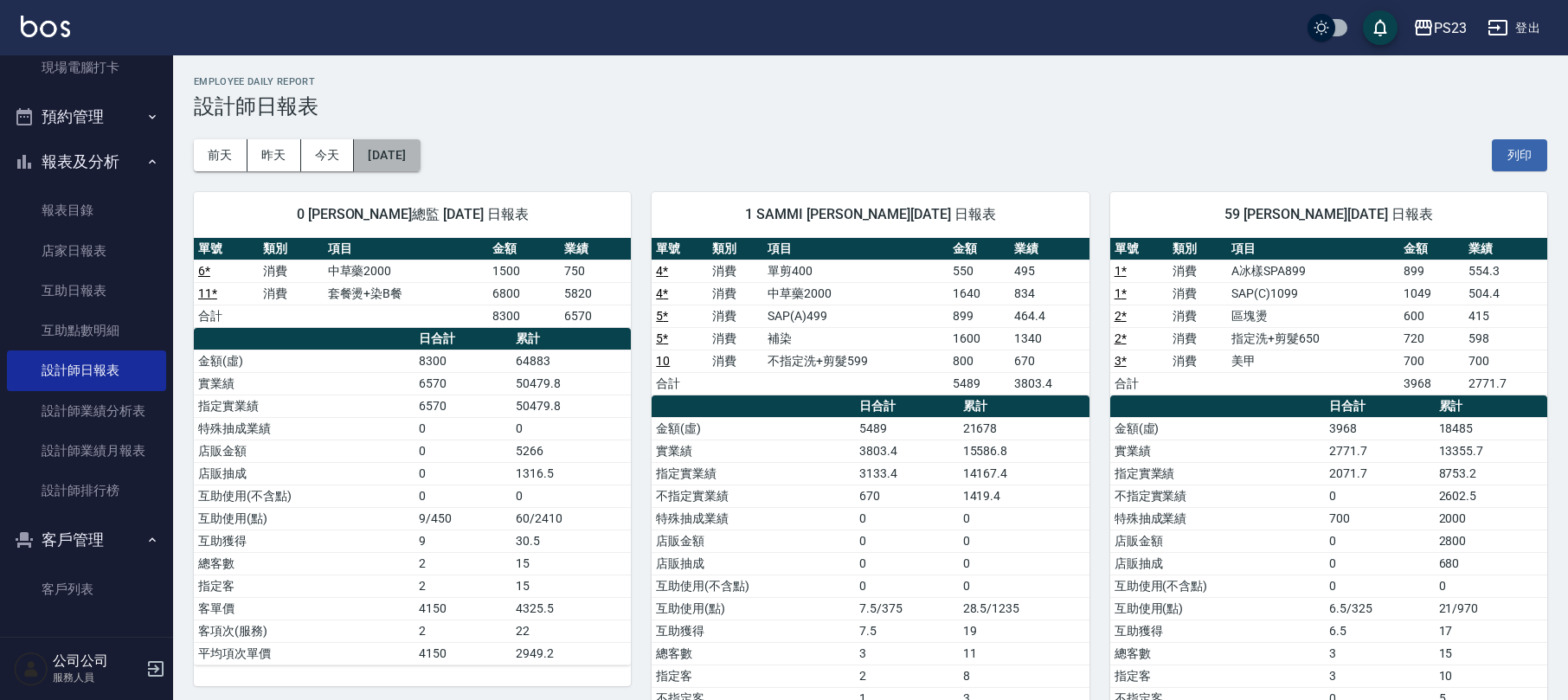
click at [409, 146] on button "[DATE]" at bounding box center [386, 156] width 66 height 32
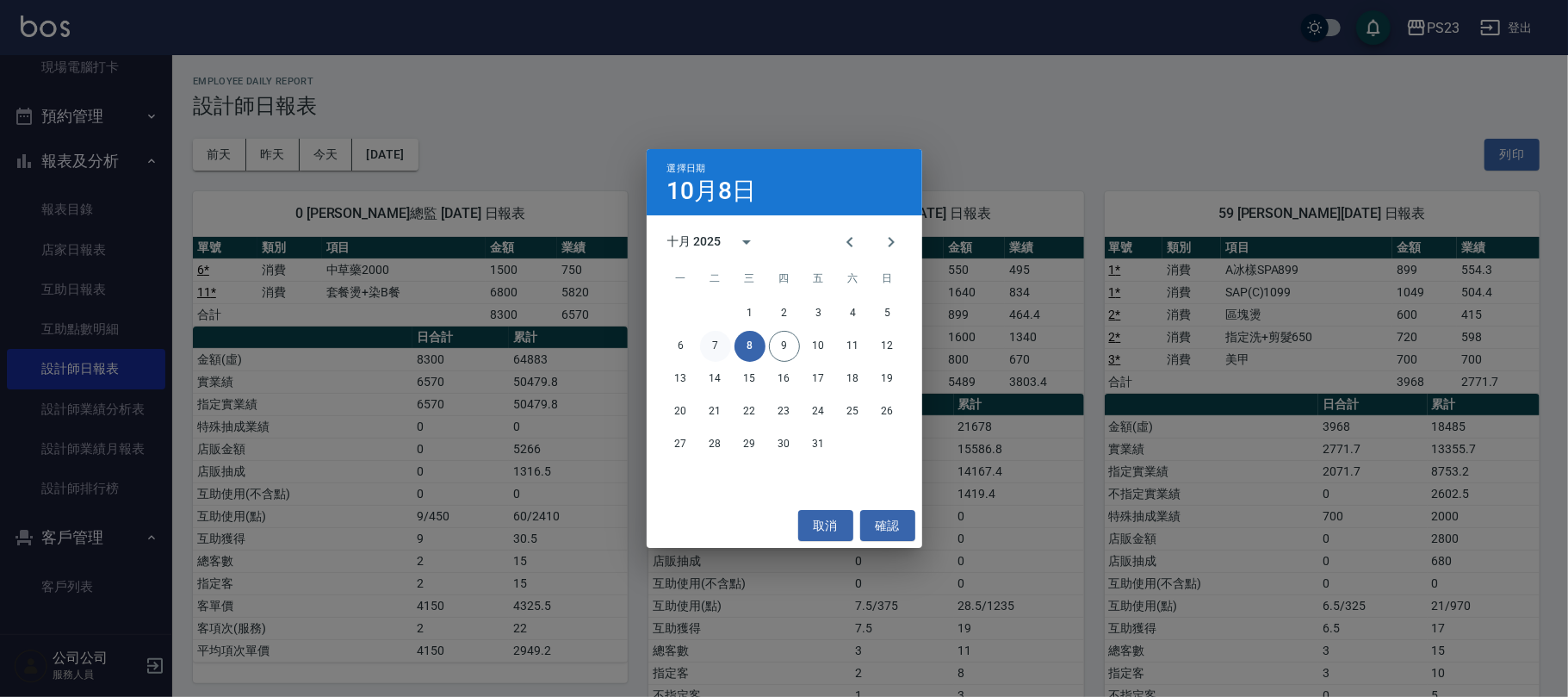
click at [722, 347] on button "7" at bounding box center [715, 346] width 31 height 31
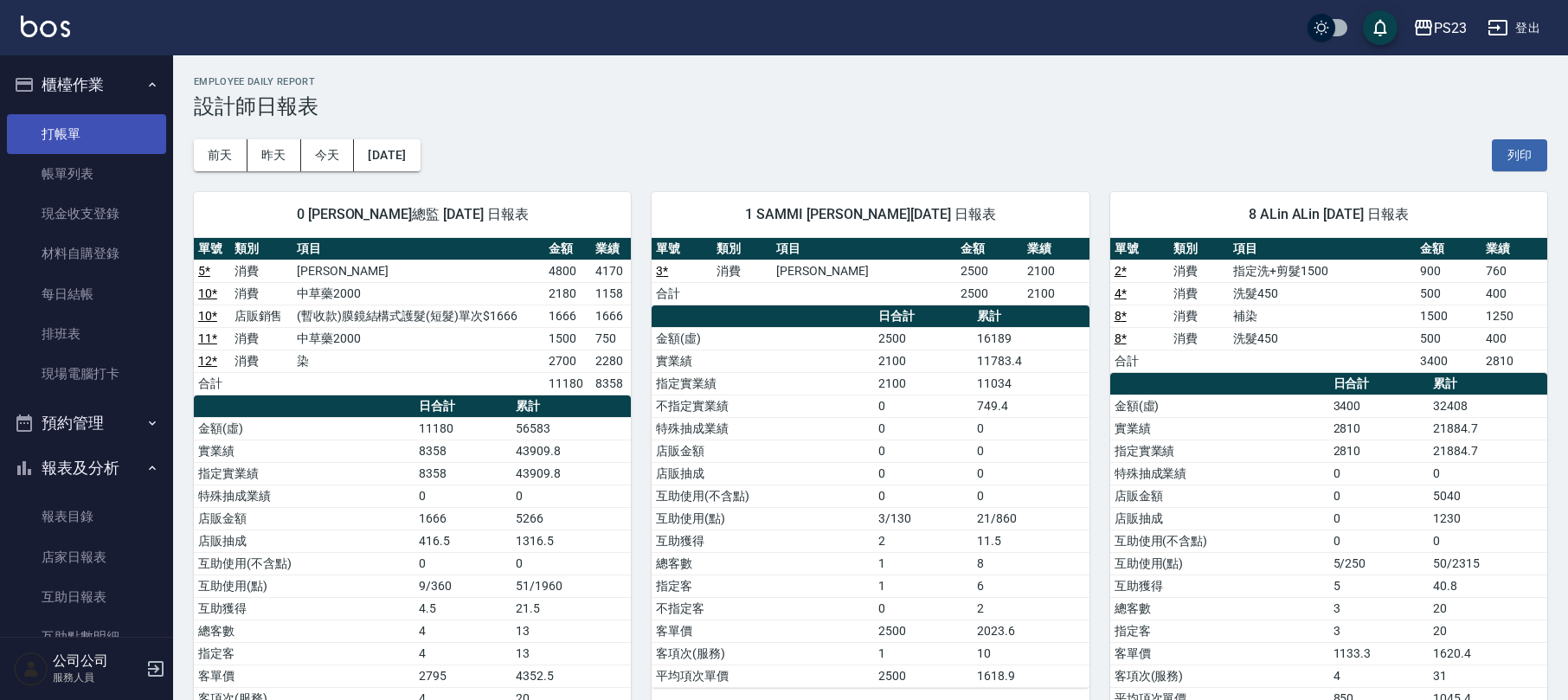
click at [86, 131] on link "打帳單" at bounding box center [86, 134] width 159 height 40
